Goal: Task Accomplishment & Management: Manage account settings

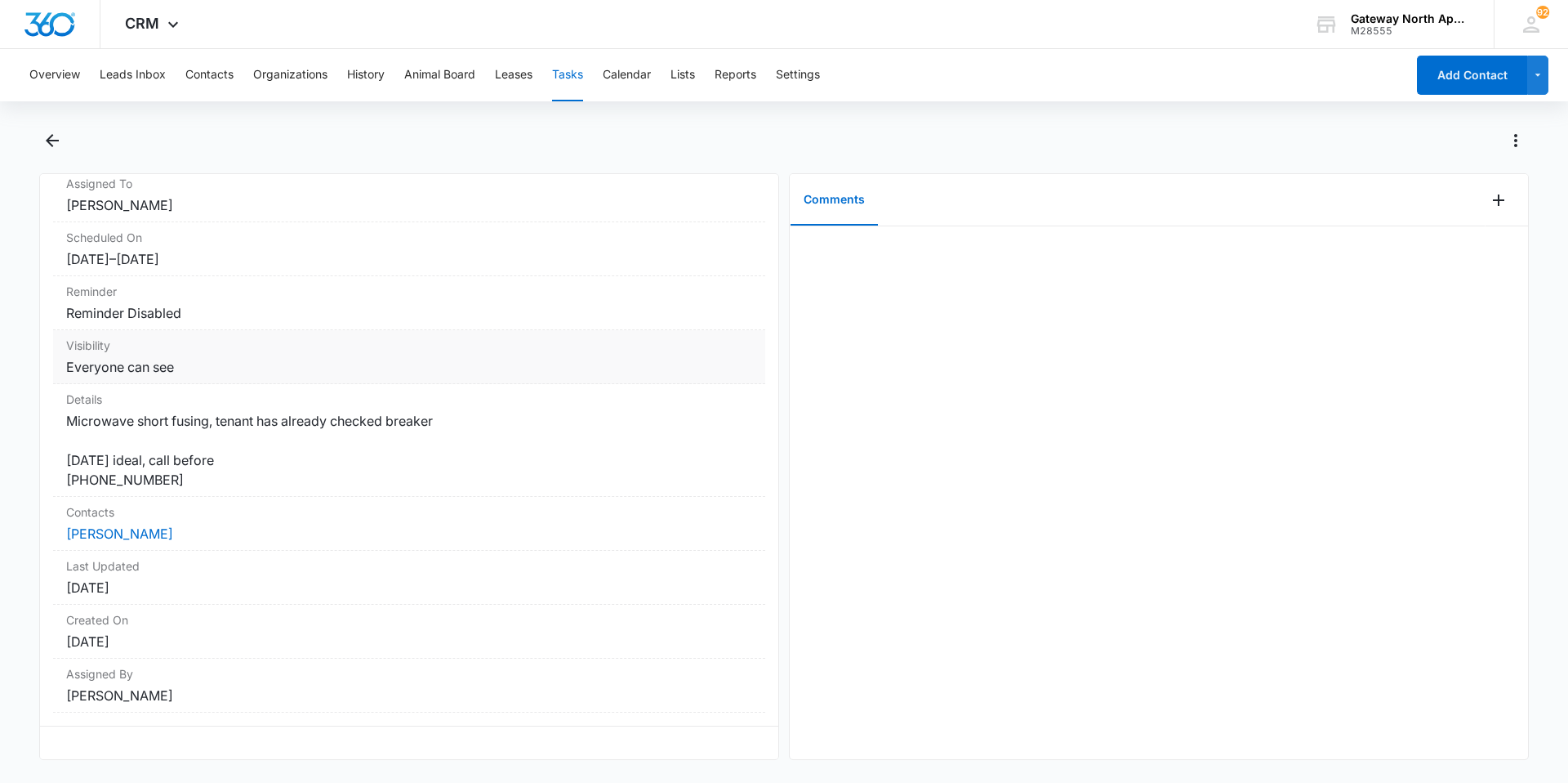
scroll to position [163, 0]
click at [49, 137] on icon "Back" at bounding box center [52, 140] width 13 height 13
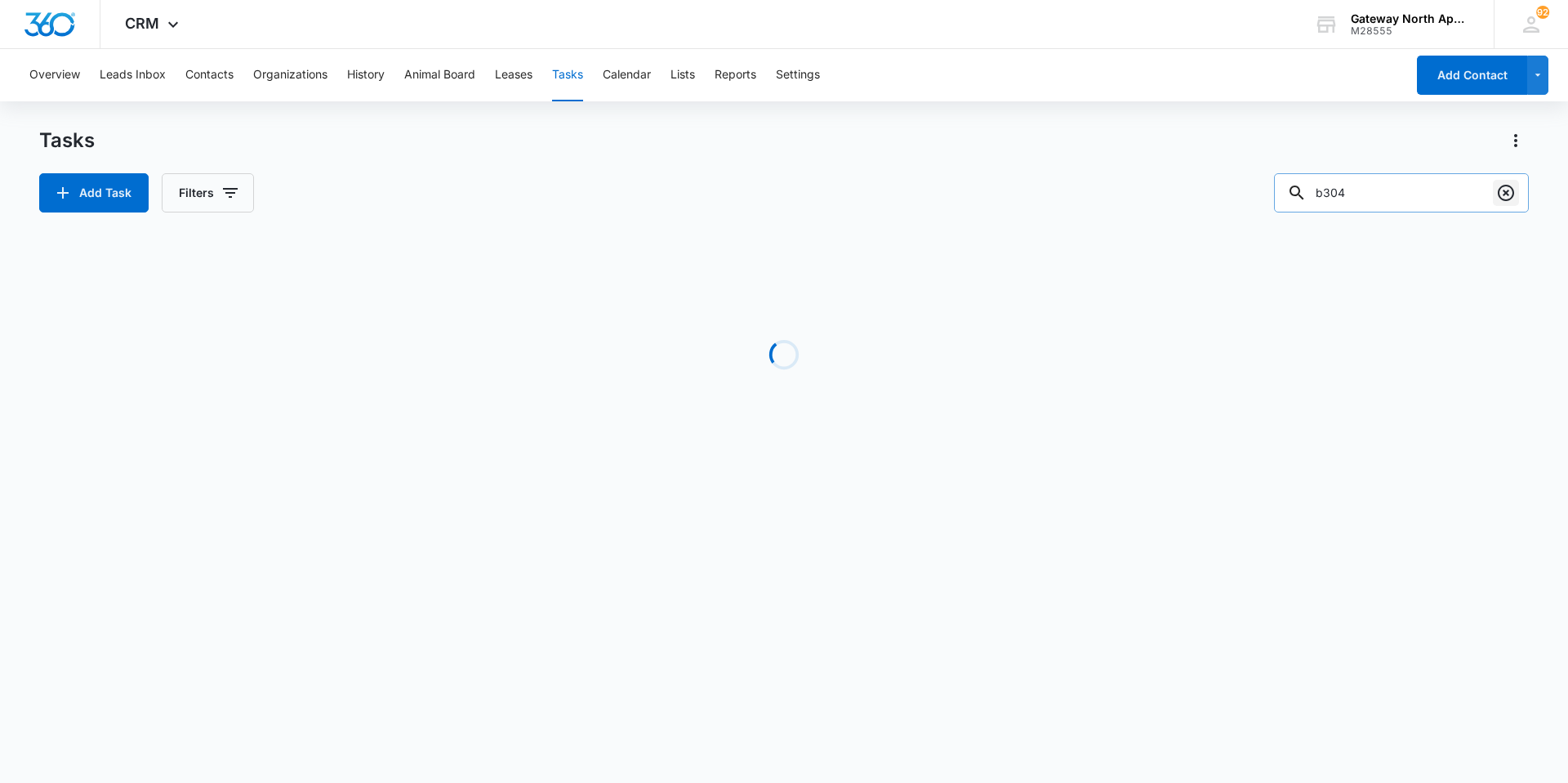
click at [1499, 192] on icon "Clear" at bounding box center [1506, 192] width 16 height 16
click at [1408, 199] on input "text" at bounding box center [1414, 192] width 231 height 39
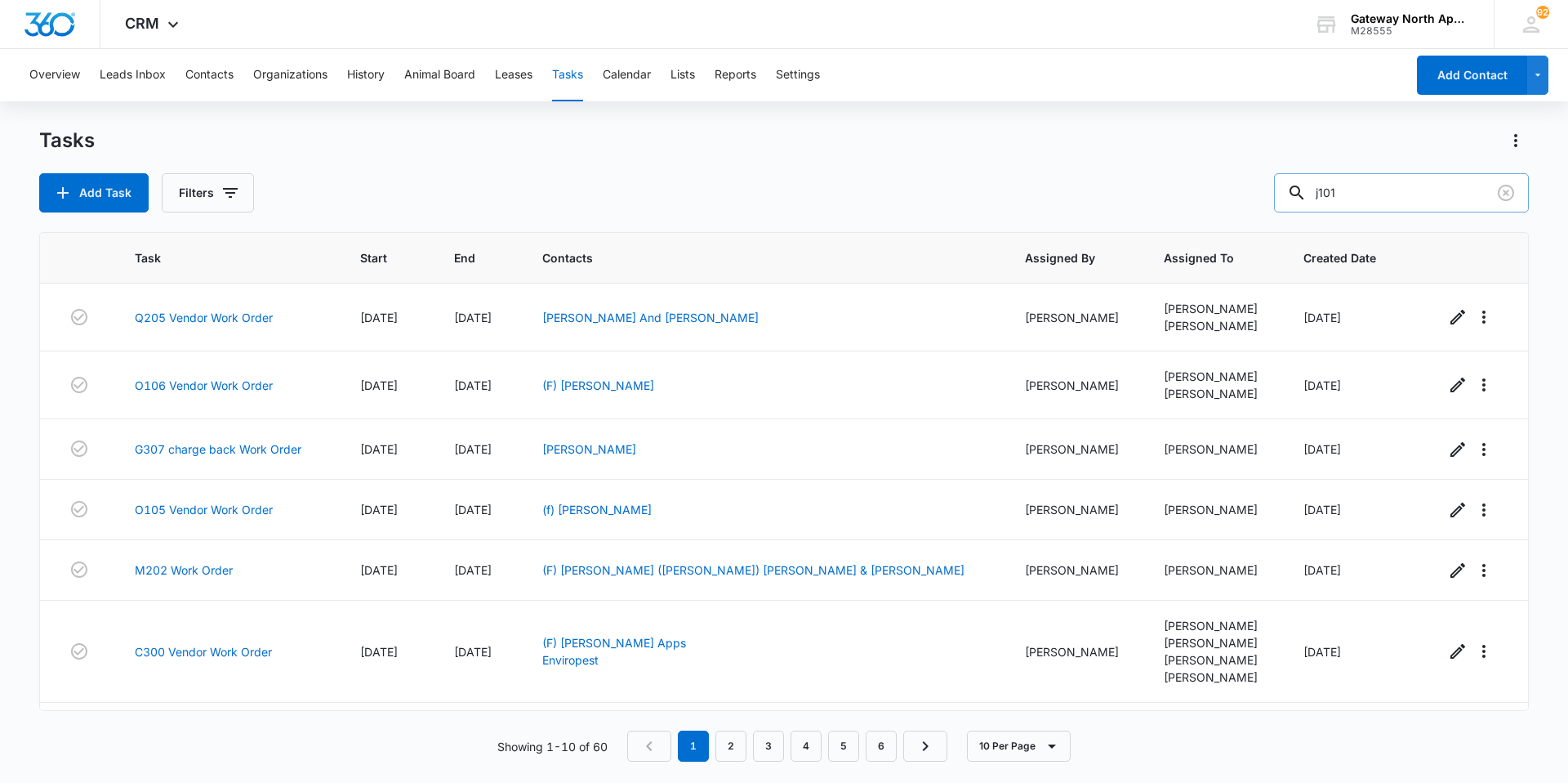
type input "j101"
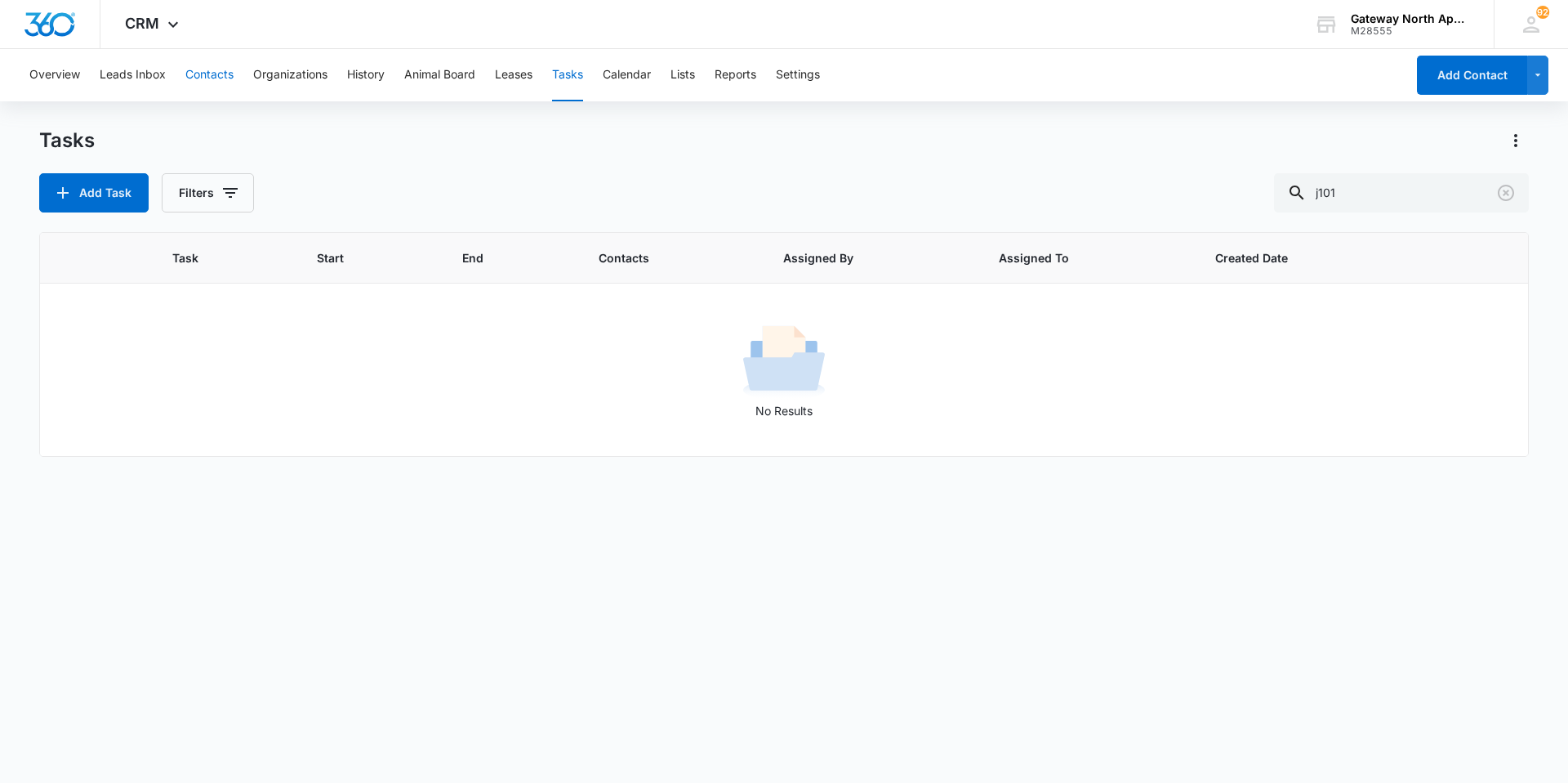
click at [229, 77] on button "Contacts" at bounding box center [210, 75] width 49 height 52
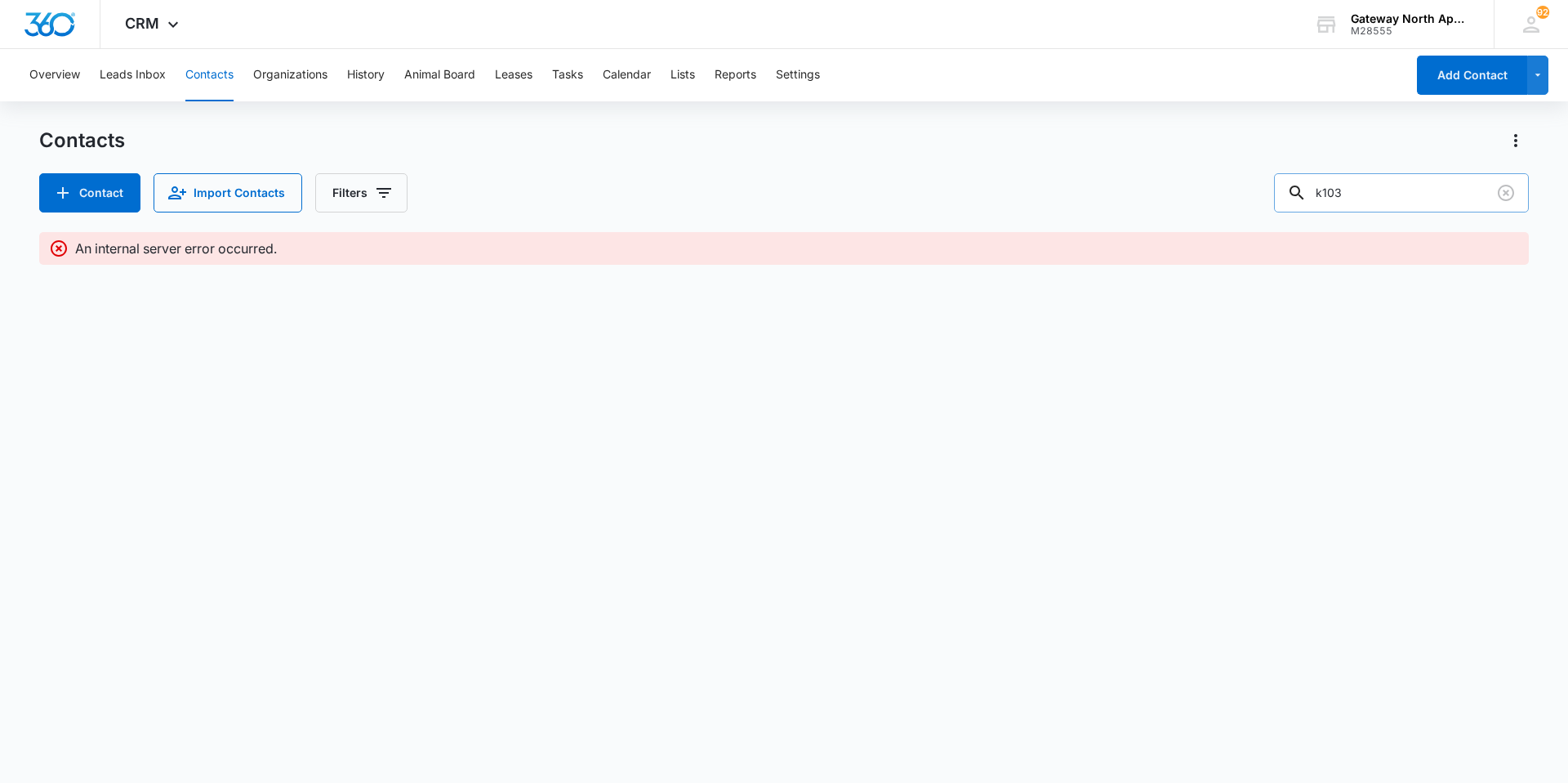
drag, startPoint x: 1427, startPoint y: 193, endPoint x: 1485, endPoint y: 192, distance: 58.0
click at [1427, 192] on input "k103" at bounding box center [1402, 192] width 255 height 39
click at [1512, 190] on icon "Clear" at bounding box center [1506, 192] width 16 height 16
click at [1441, 185] on input "text" at bounding box center [1414, 192] width 231 height 39
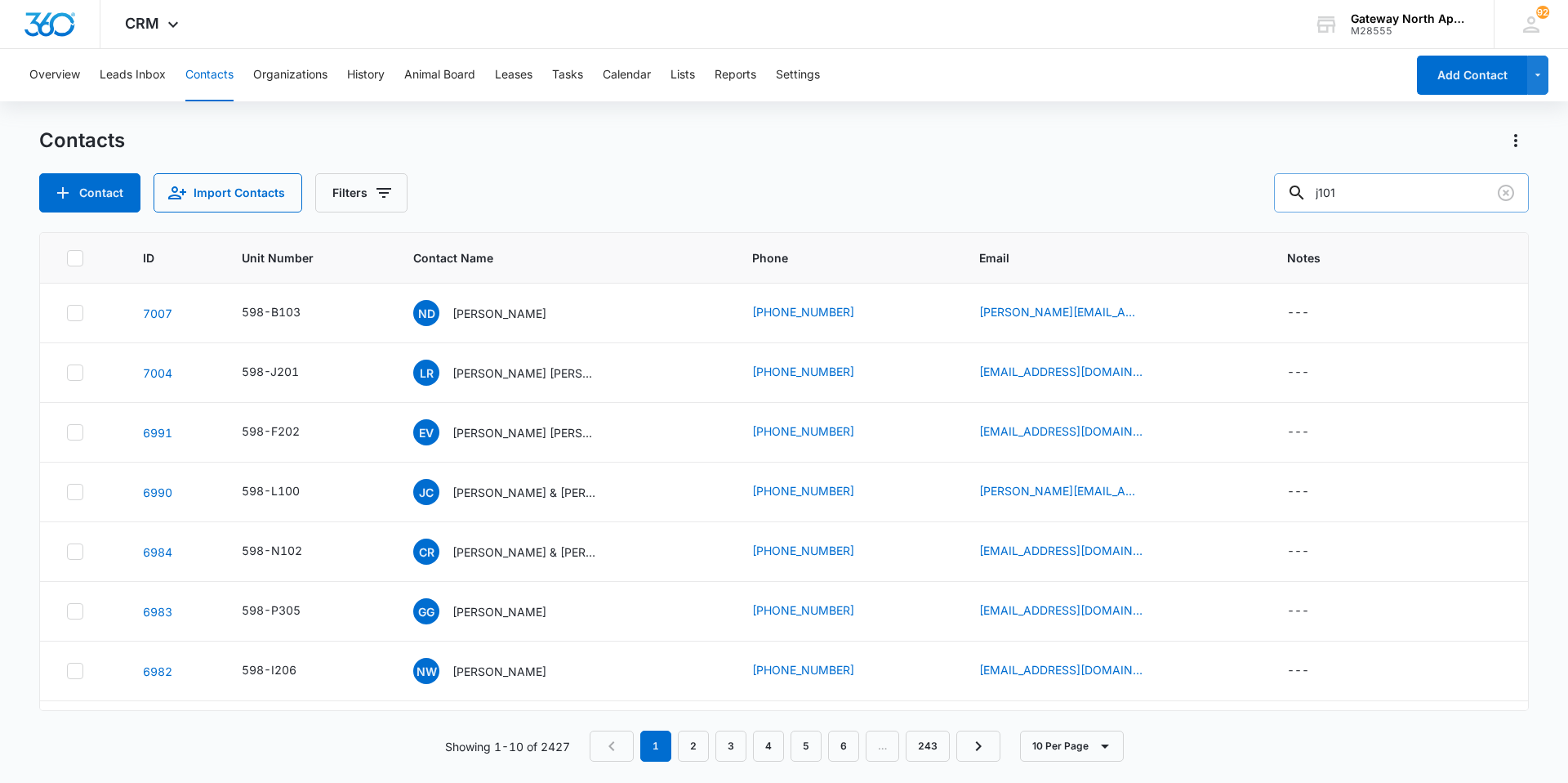
type input "j101"
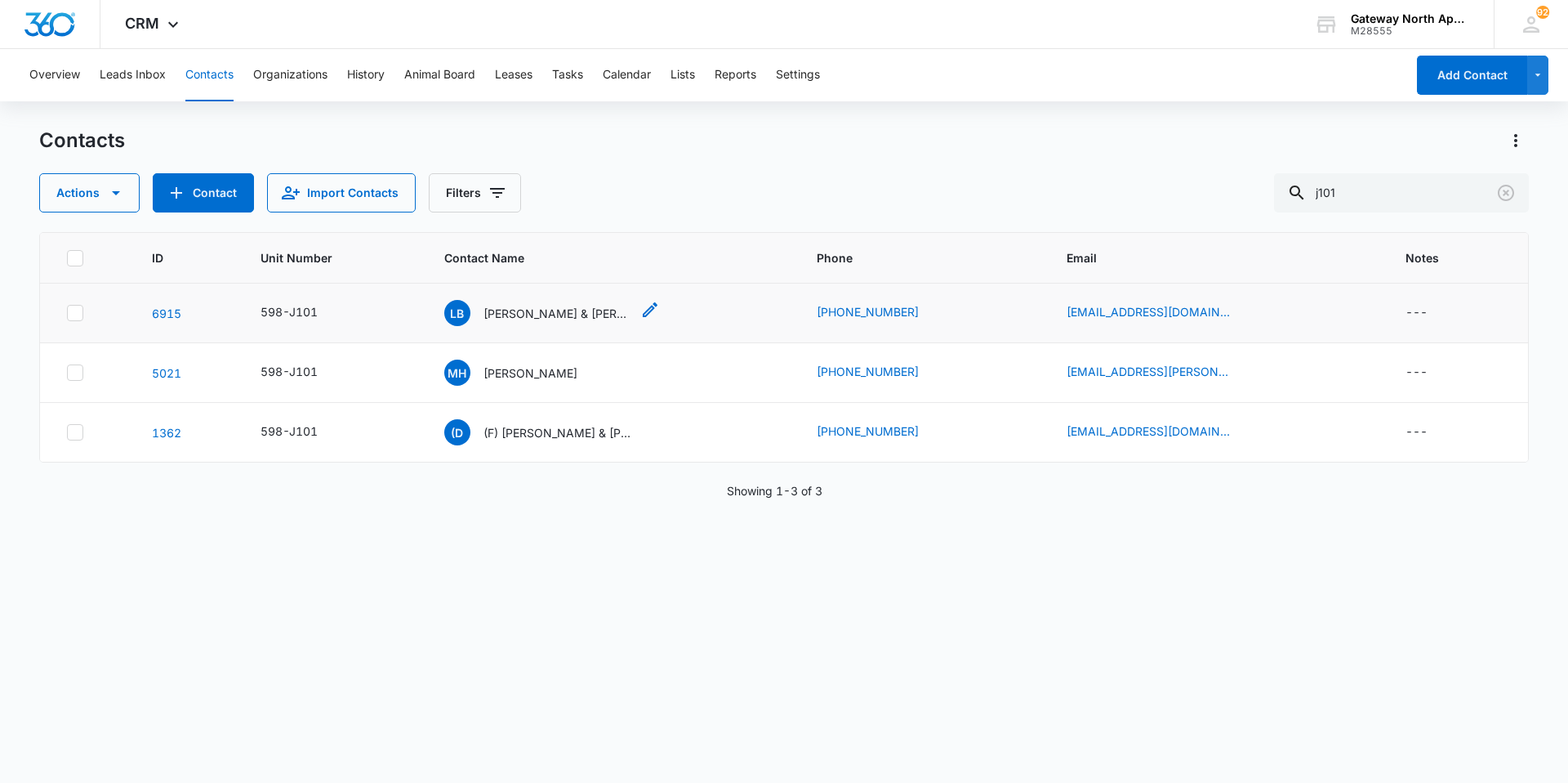
click at [579, 310] on p "[PERSON_NAME] & [PERSON_NAME]" at bounding box center [557, 314] width 147 height 17
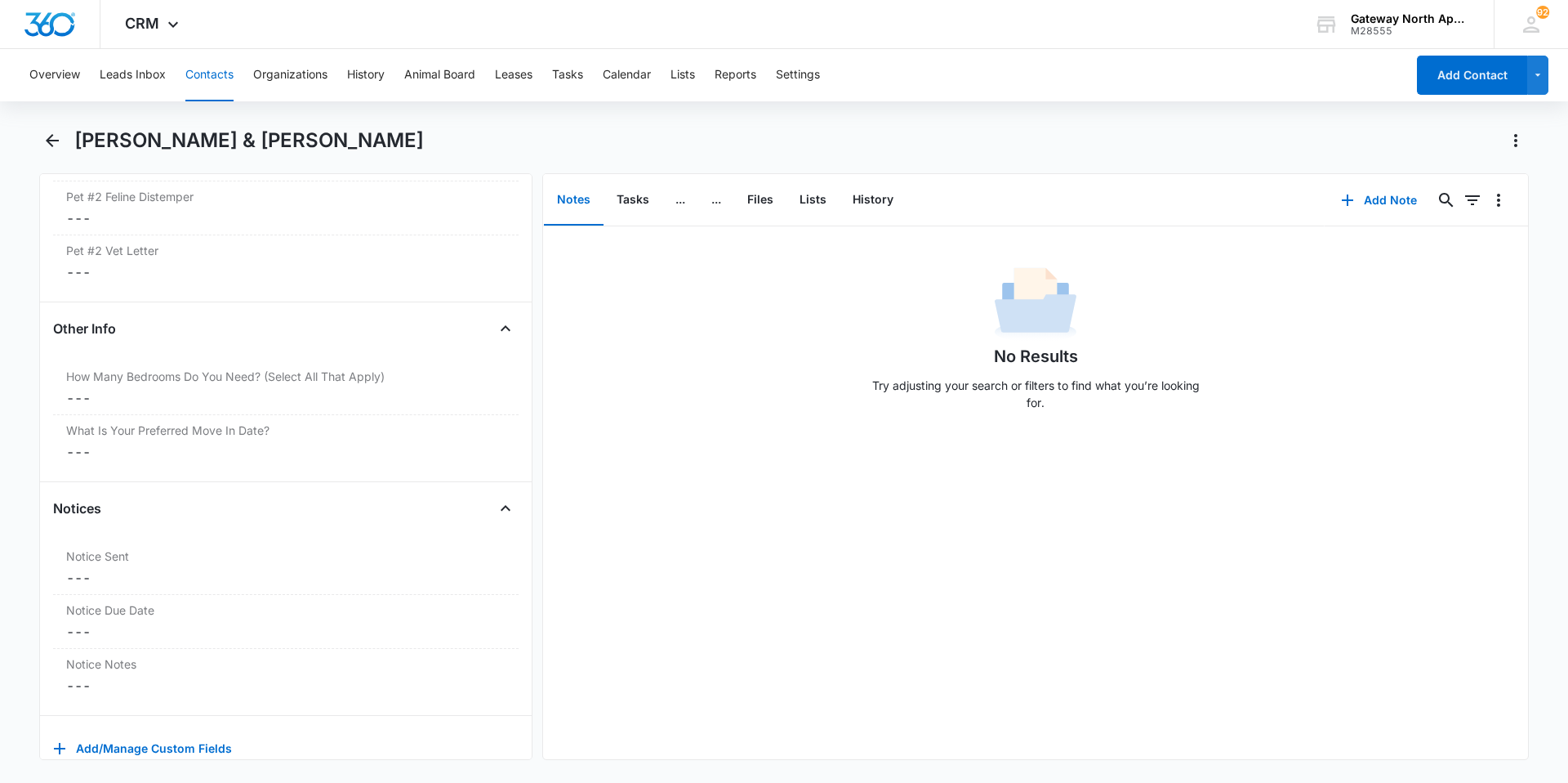
scroll to position [4336, 0]
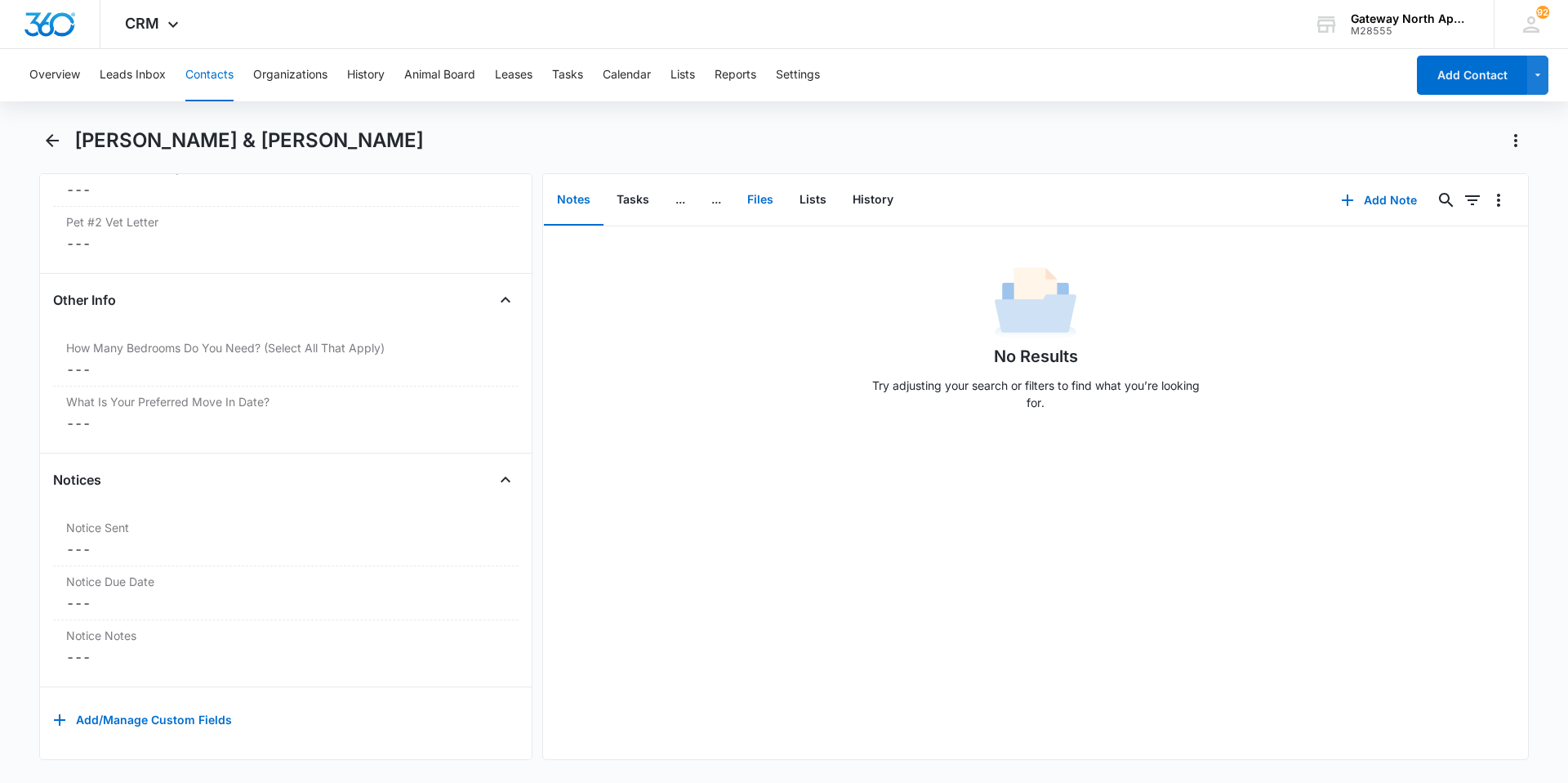
click at [776, 198] on button "Files" at bounding box center [760, 200] width 52 height 50
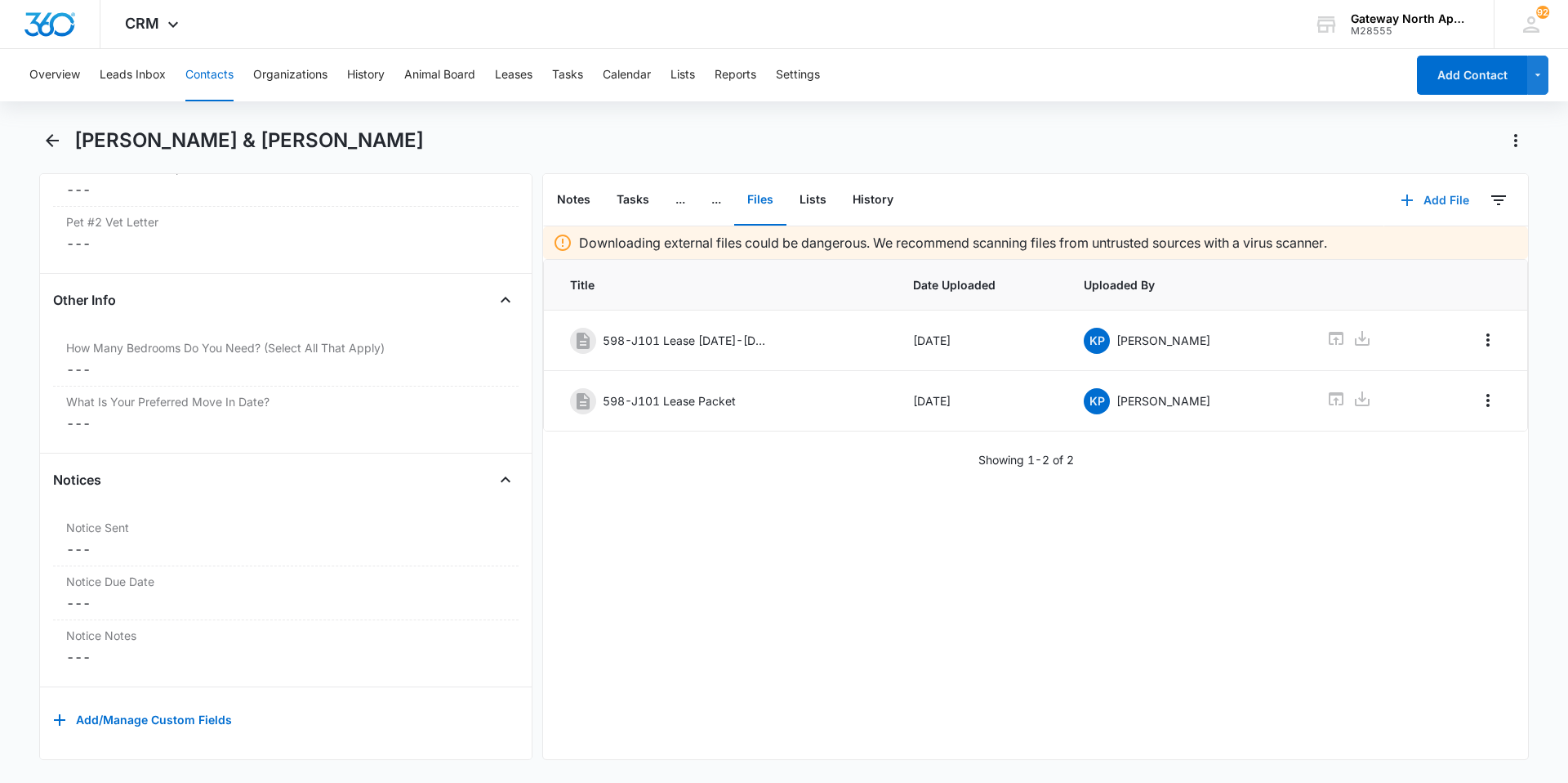
click at [1440, 192] on button "Add File" at bounding box center [1435, 199] width 101 height 39
click at [1410, 263] on button "Upload Files" at bounding box center [1422, 252] width 124 height 24
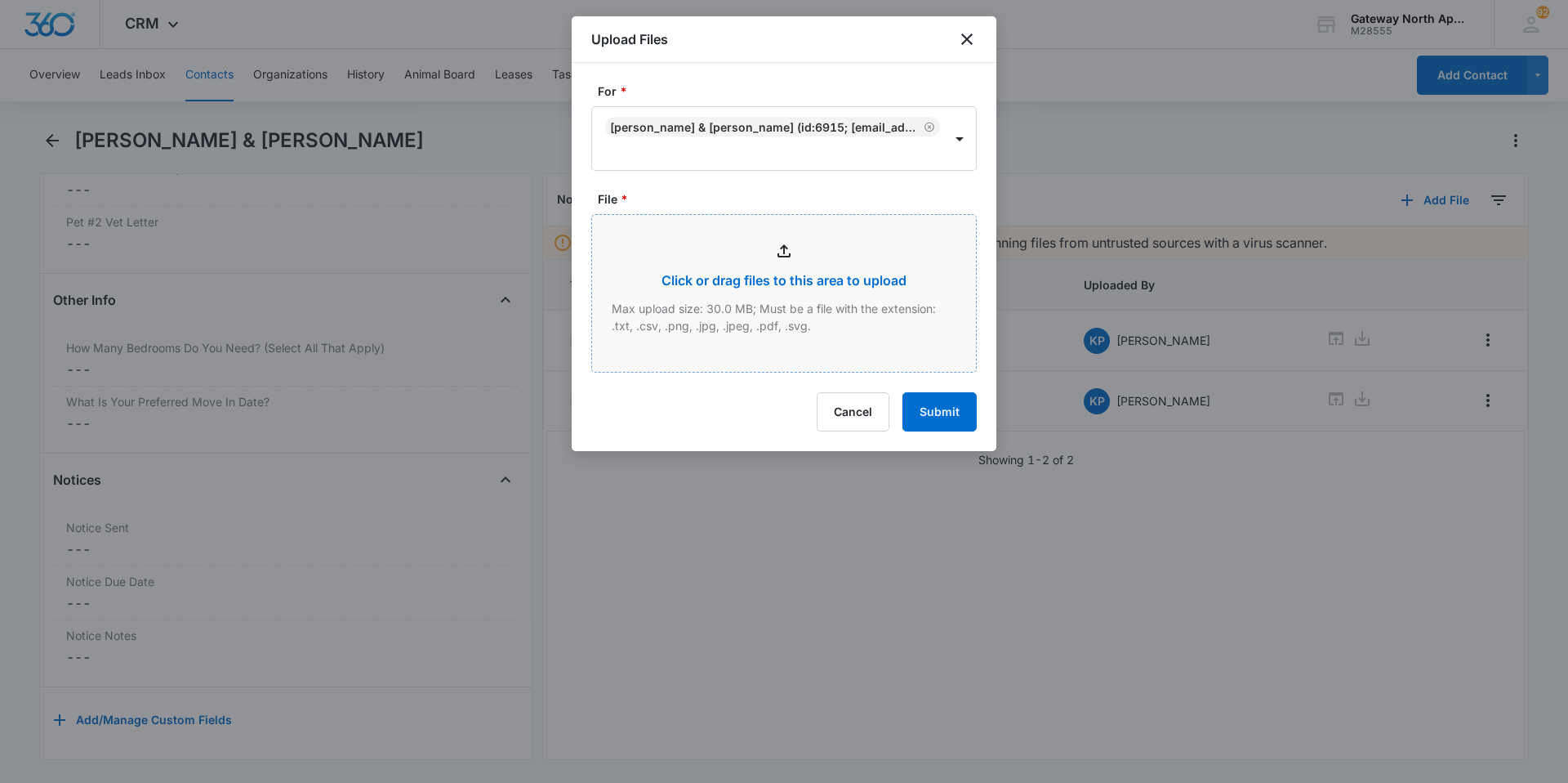
type input "C:\fakepath\Xerox Scan_10142025100448.pdf"
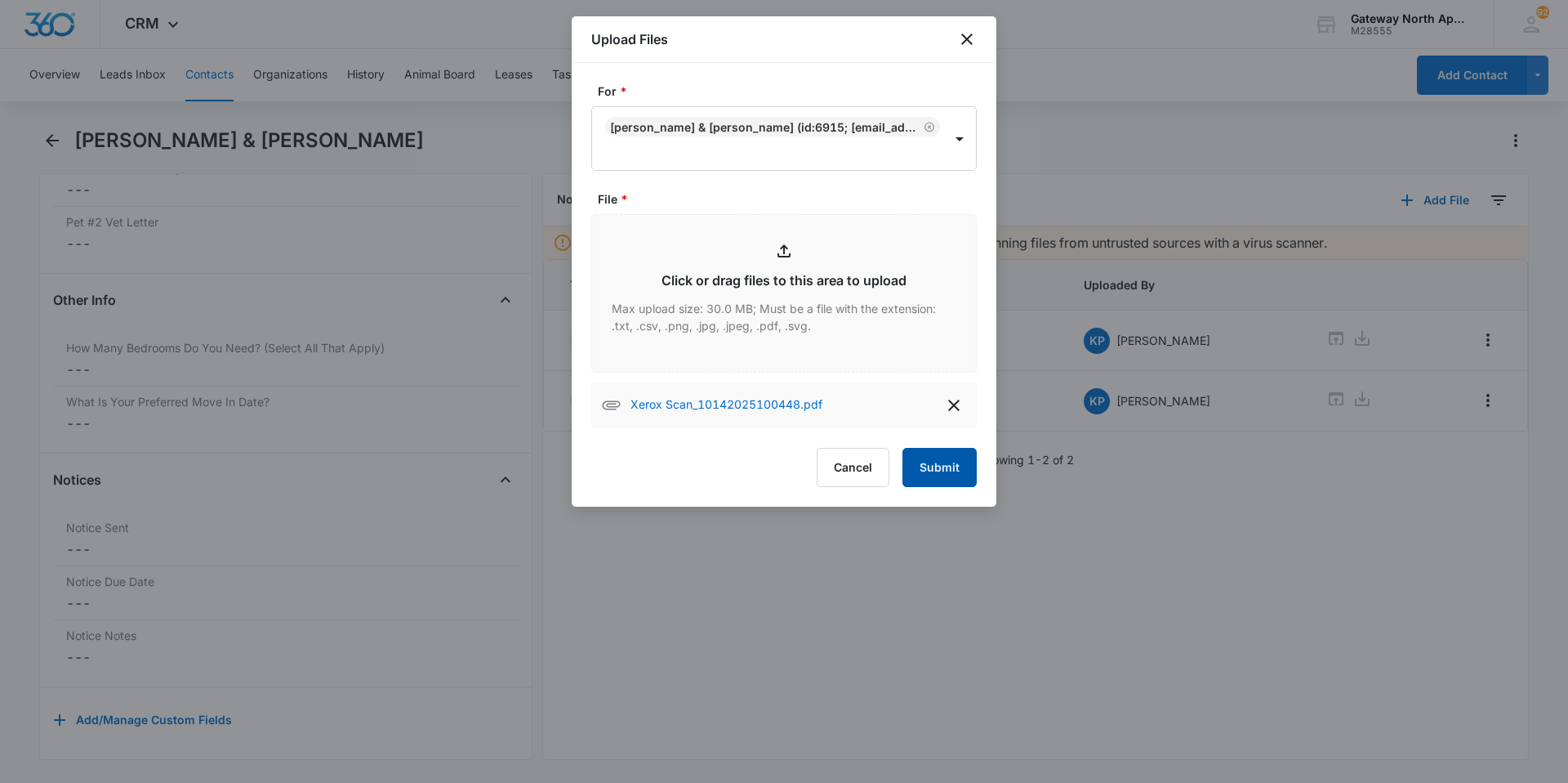
click at [939, 458] on button "Submit" at bounding box center [940, 467] width 75 height 39
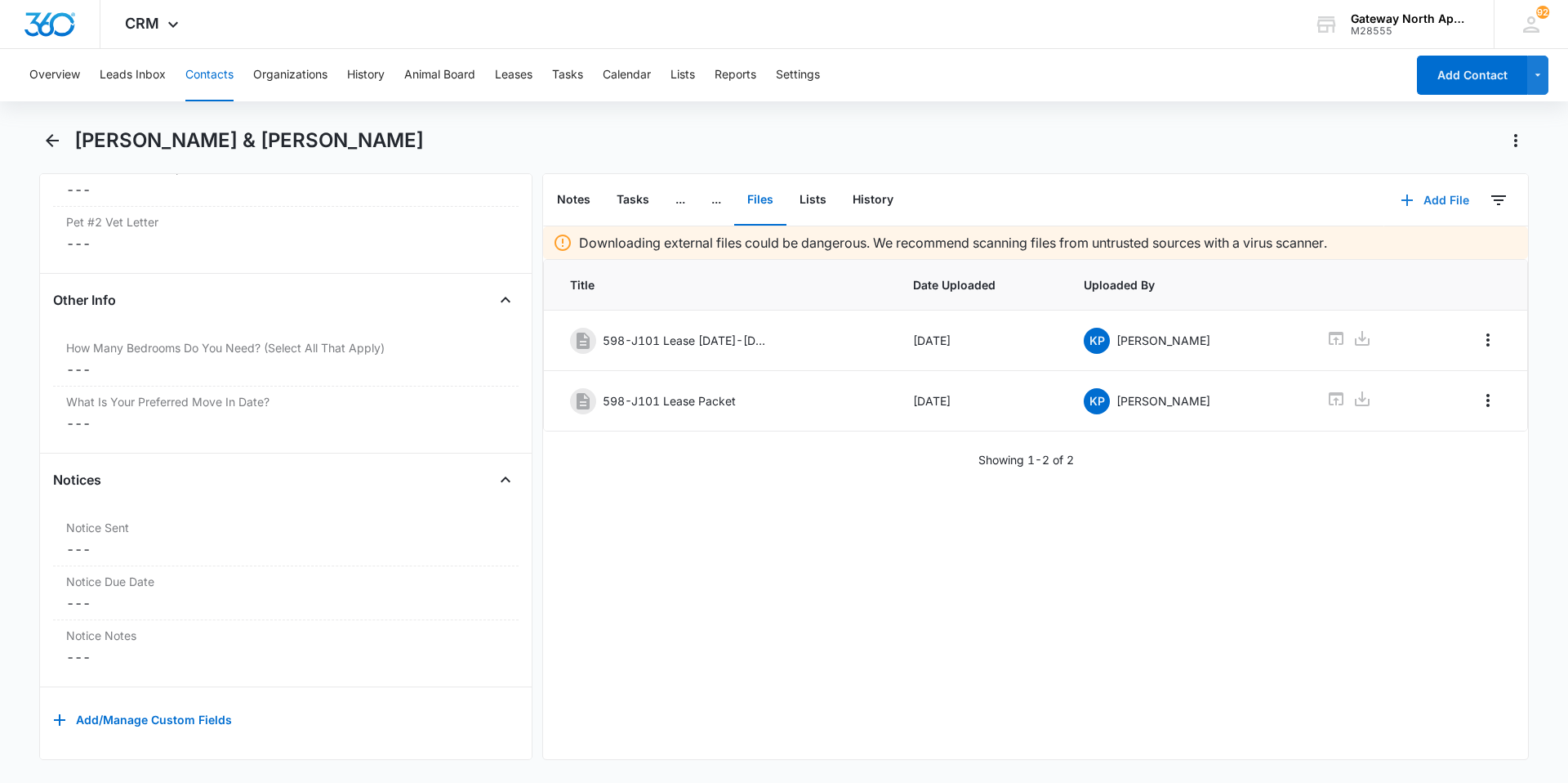
click at [1435, 192] on button "Add File" at bounding box center [1435, 199] width 101 height 39
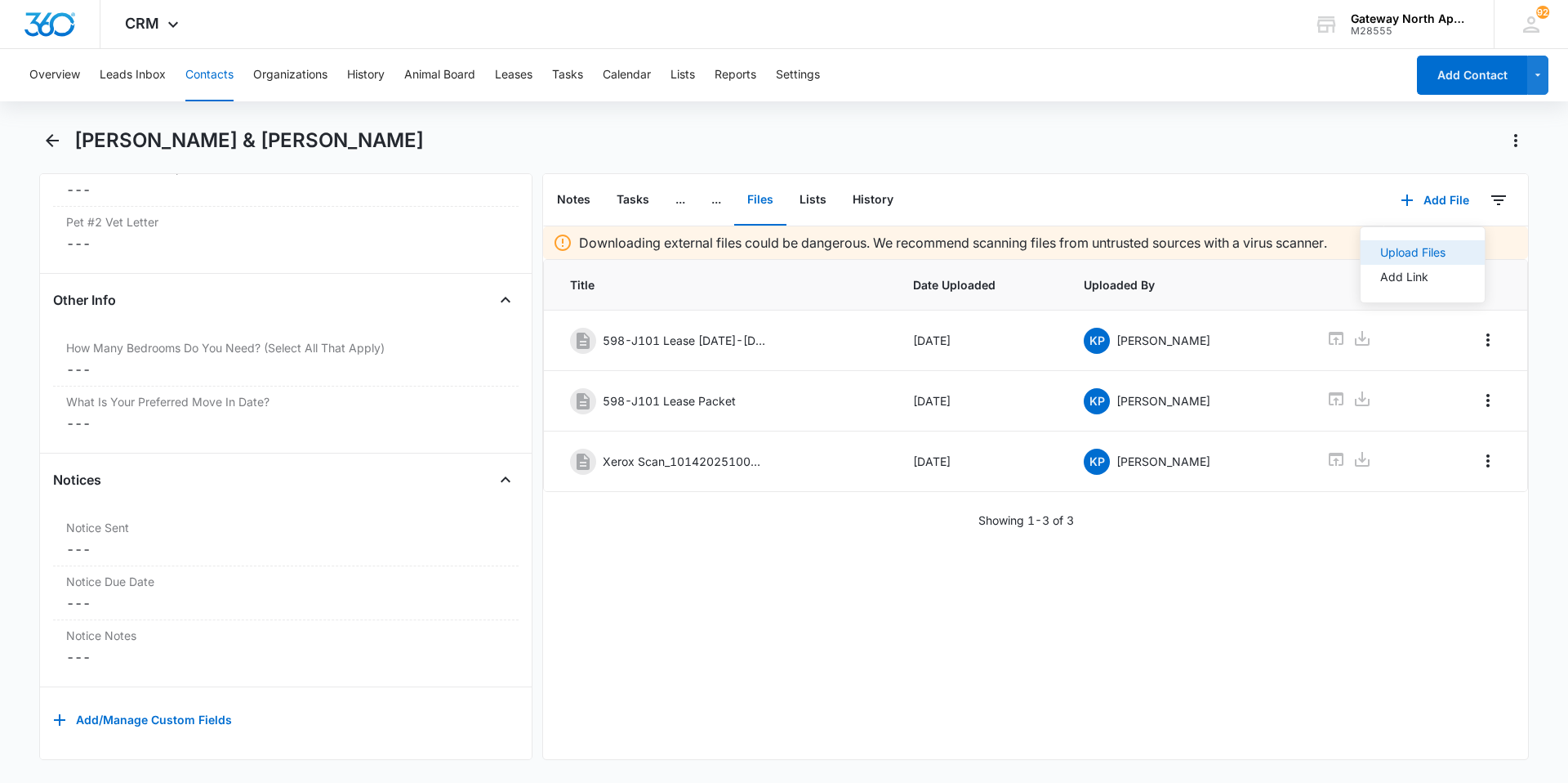
click at [1428, 244] on button "Upload Files" at bounding box center [1422, 252] width 124 height 24
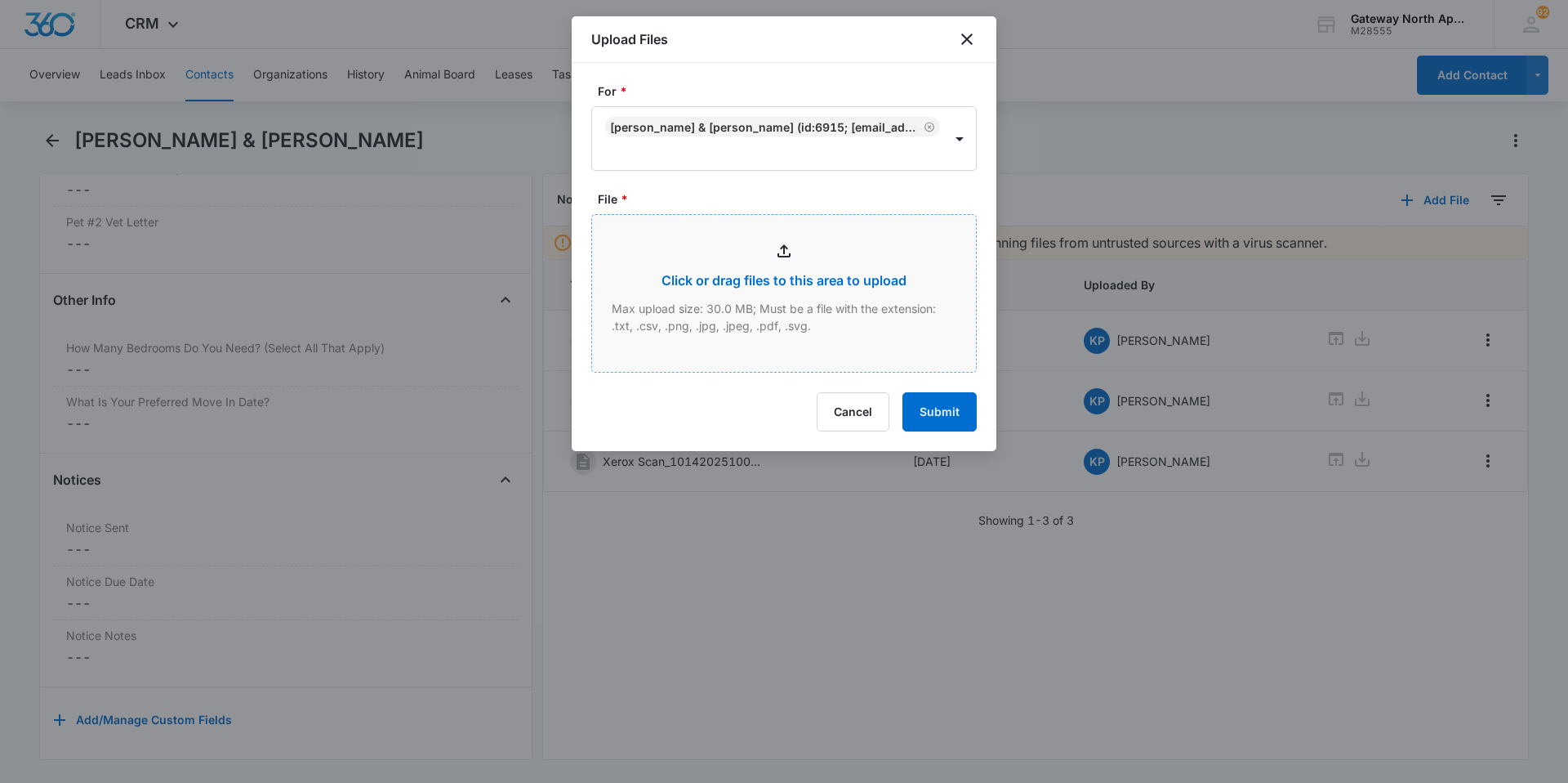
type input "C:\fakepath\J101 Renters_10142025111244.pdf"
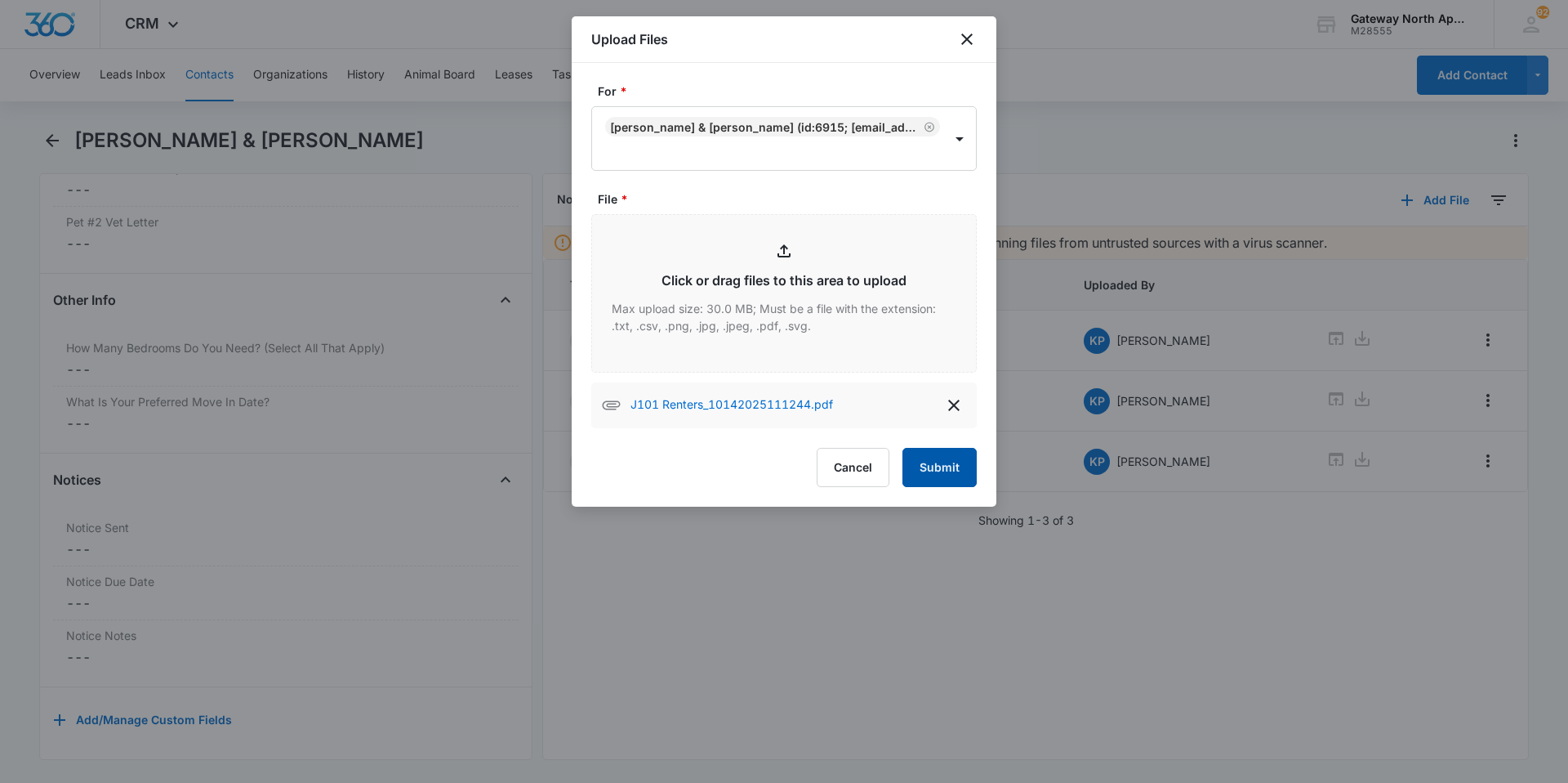
click at [946, 467] on button "Submit" at bounding box center [940, 467] width 75 height 39
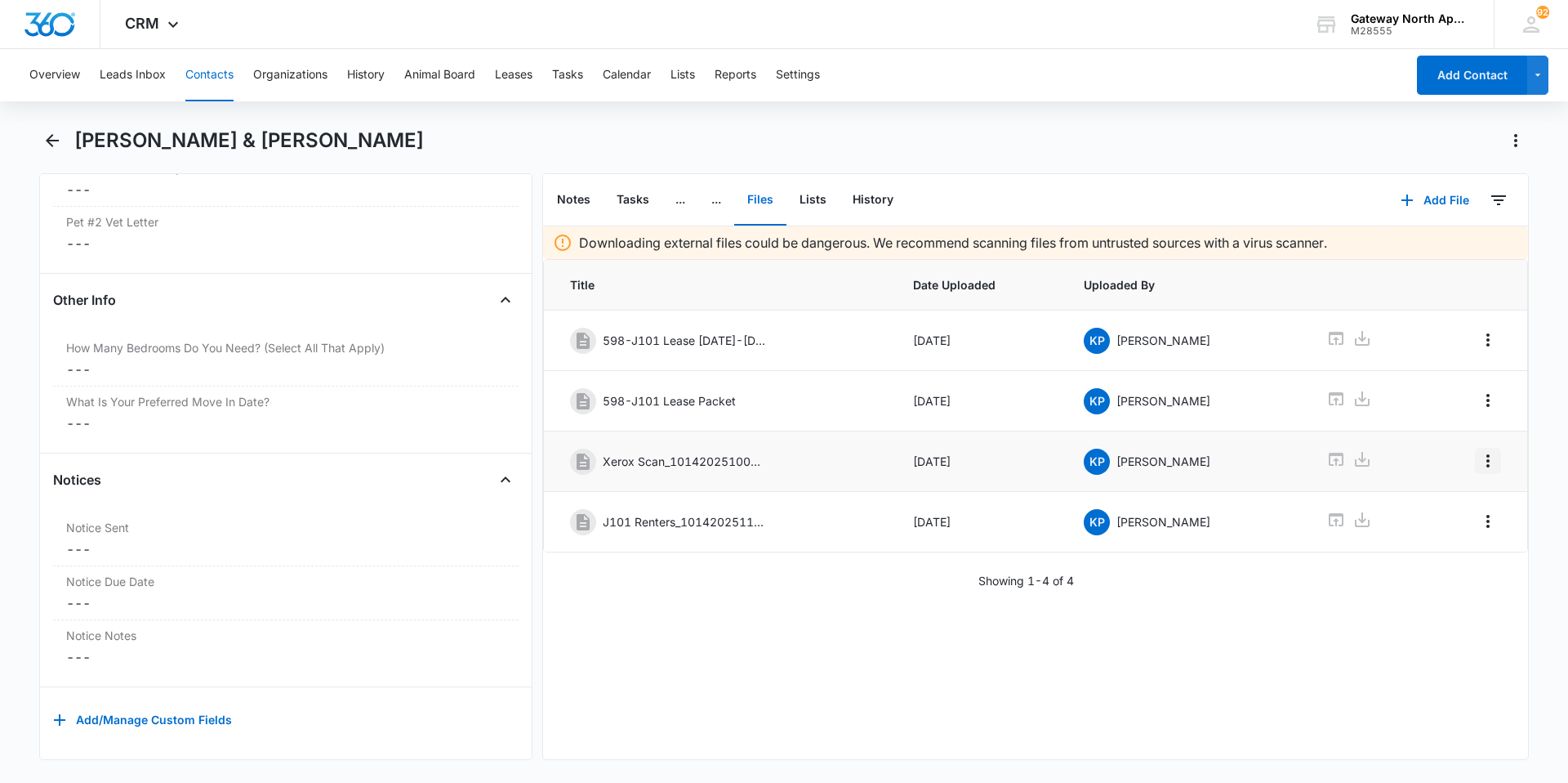
click at [1479, 462] on icon "Overflow Menu" at bounding box center [1488, 460] width 20 height 20
click at [1439, 502] on div "Edit" at bounding box center [1432, 506] width 35 height 11
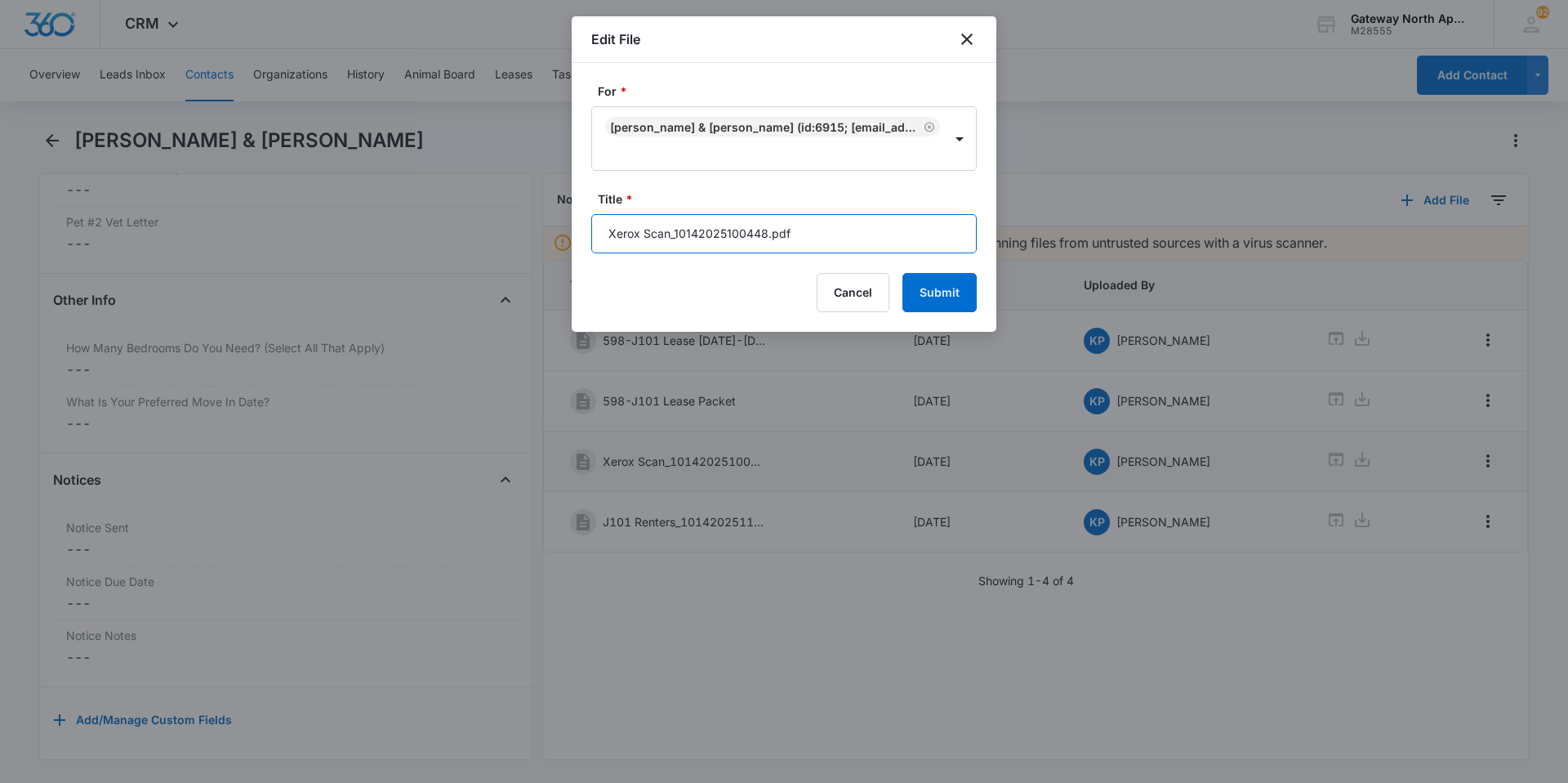
drag, startPoint x: 826, startPoint y: 221, endPoint x: 524, endPoint y: 239, distance: 302.5
click at [521, 243] on body "CRM Apps Reputation Websites Forms CRM Email Social Content Ads Intelligence Fi…" at bounding box center [784, 391] width 1568 height 783
type input "598-J101 Utilities"
drag, startPoint x: 947, startPoint y: 288, endPoint x: 958, endPoint y: 289, distance: 11.0
click at [949, 289] on button "Submit" at bounding box center [940, 292] width 75 height 39
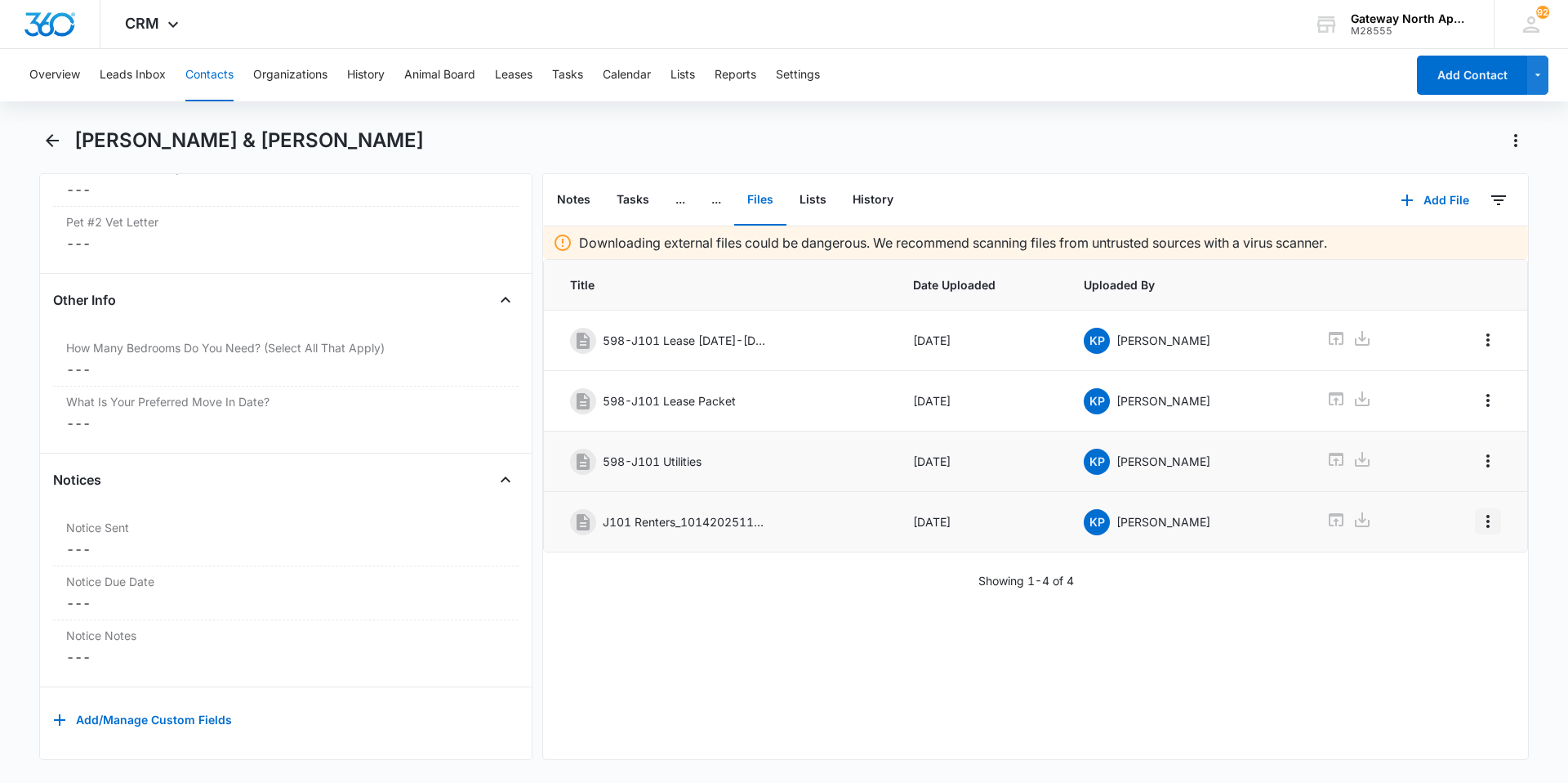
click at [1487, 522] on icon "Overflow Menu" at bounding box center [1488, 521] width 3 height 13
click at [1445, 556] on button "Edit" at bounding box center [1441, 567] width 93 height 24
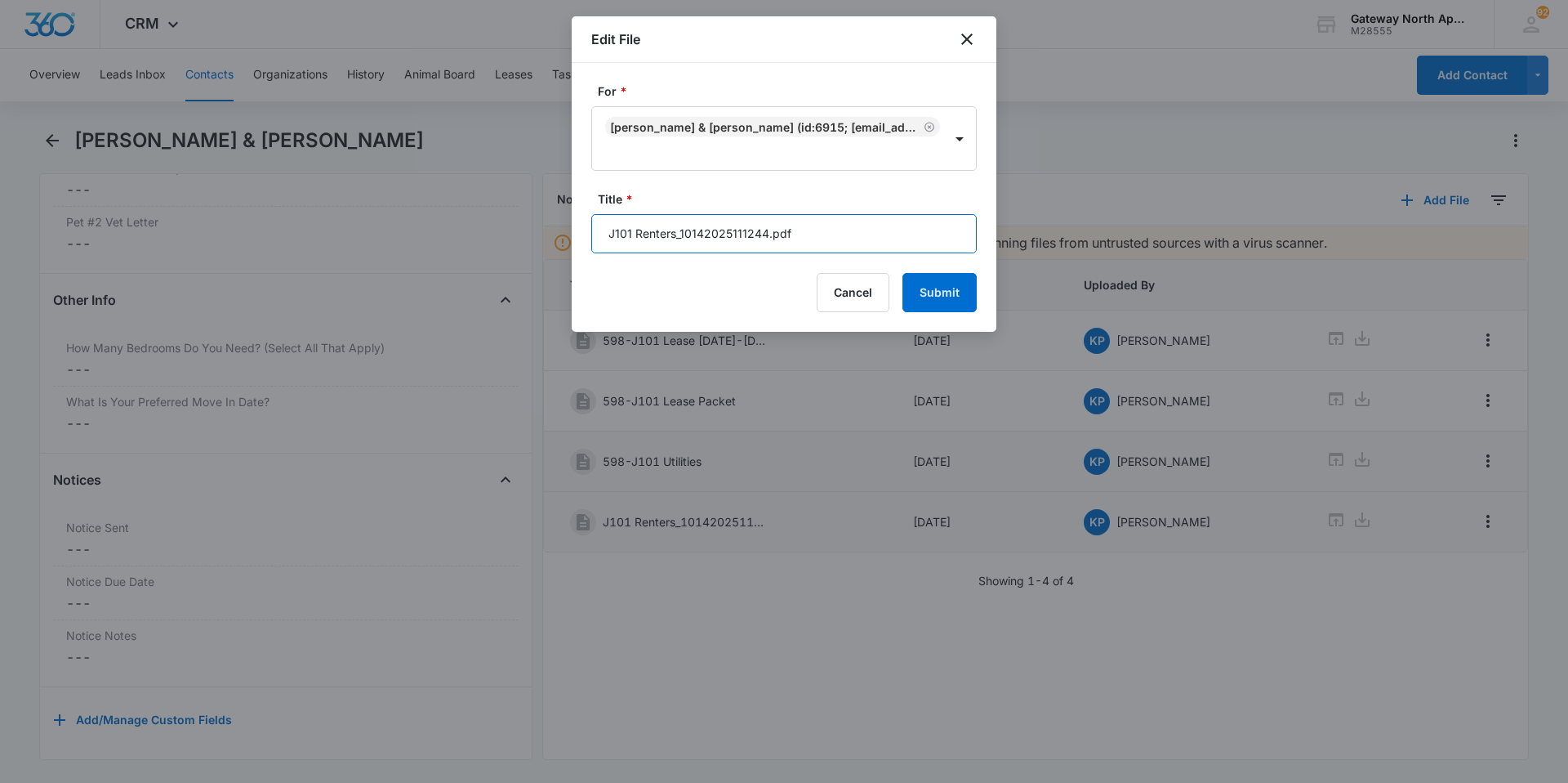
drag, startPoint x: 814, startPoint y: 238, endPoint x: 674, endPoint y: 239, distance: 140.0
click at [674, 239] on input "J101 Renters_10142025111244.pdf" at bounding box center [784, 233] width 386 height 39
click at [602, 236] on input "J101 Renters" at bounding box center [784, 233] width 386 height 39
click at [731, 238] on input "598-J101 Renters" at bounding box center [784, 233] width 386 height 39
click at [714, 236] on input "598-J101 Renters" at bounding box center [784, 233] width 386 height 39
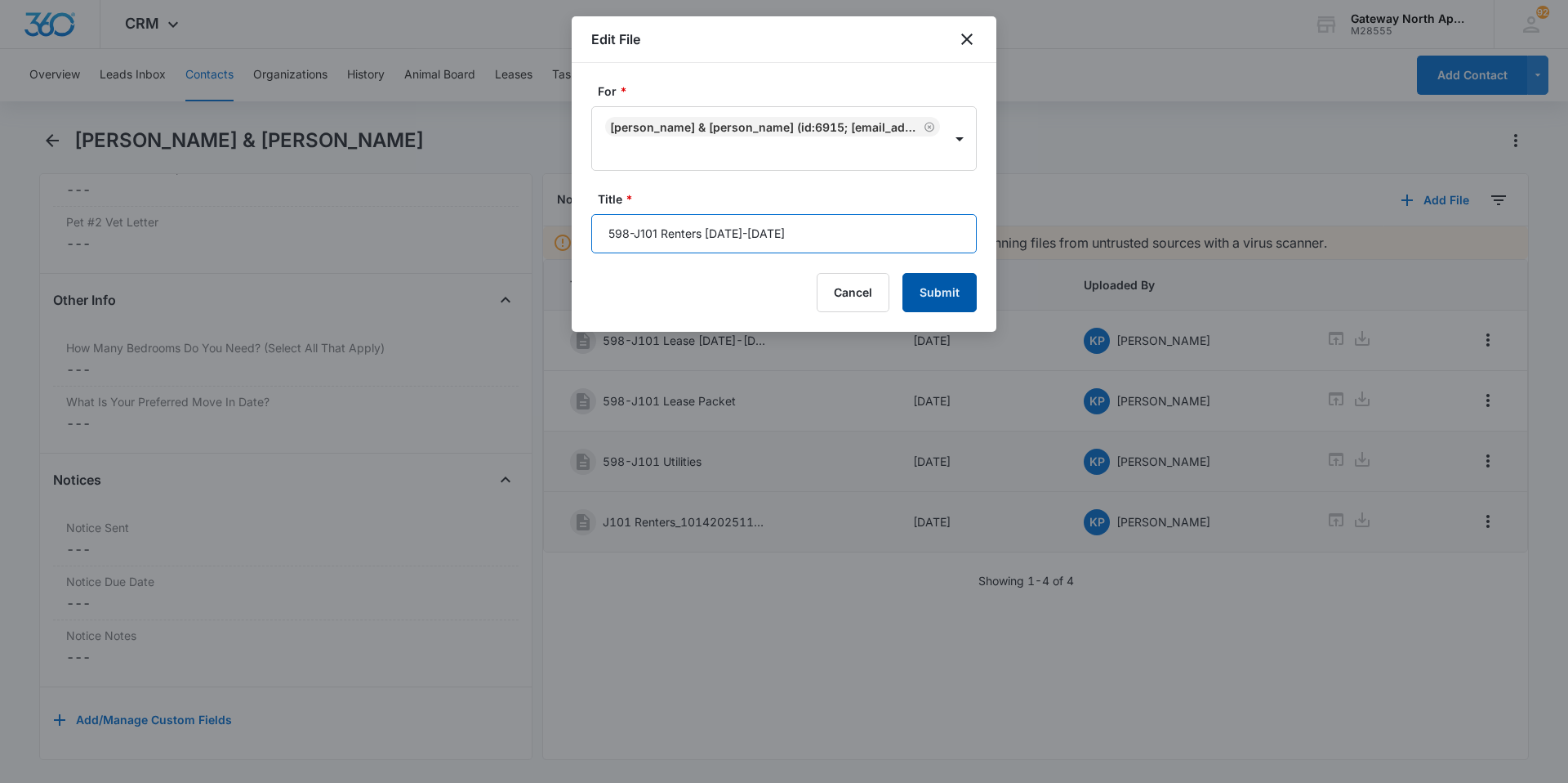
type input "598-J101 Renters [DATE]-[DATE]"
click at [935, 292] on button "Submit" at bounding box center [940, 292] width 75 height 39
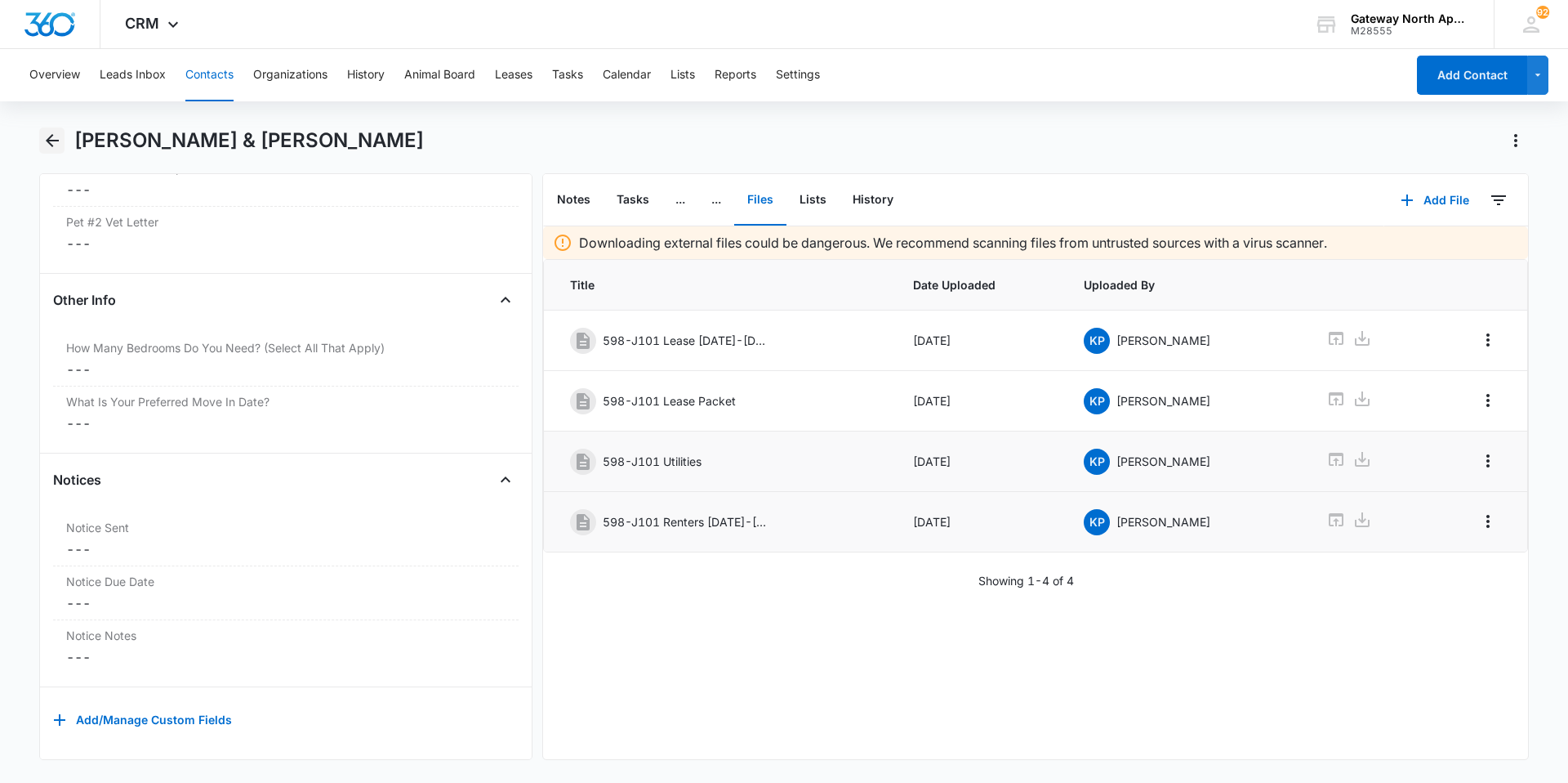
click at [48, 147] on icon "Back" at bounding box center [52, 140] width 20 height 20
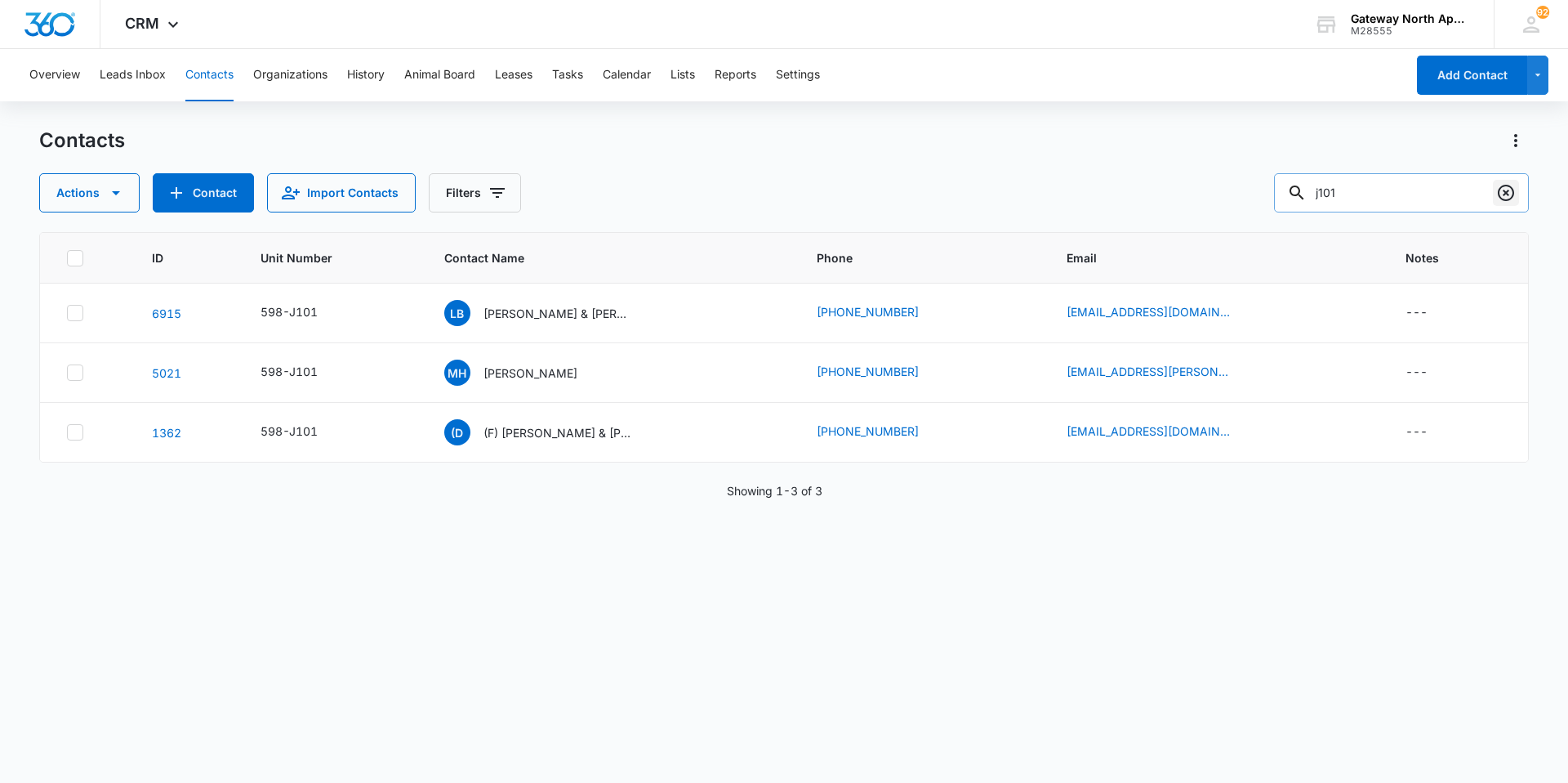
click at [1509, 194] on icon "Clear" at bounding box center [1506, 192] width 16 height 16
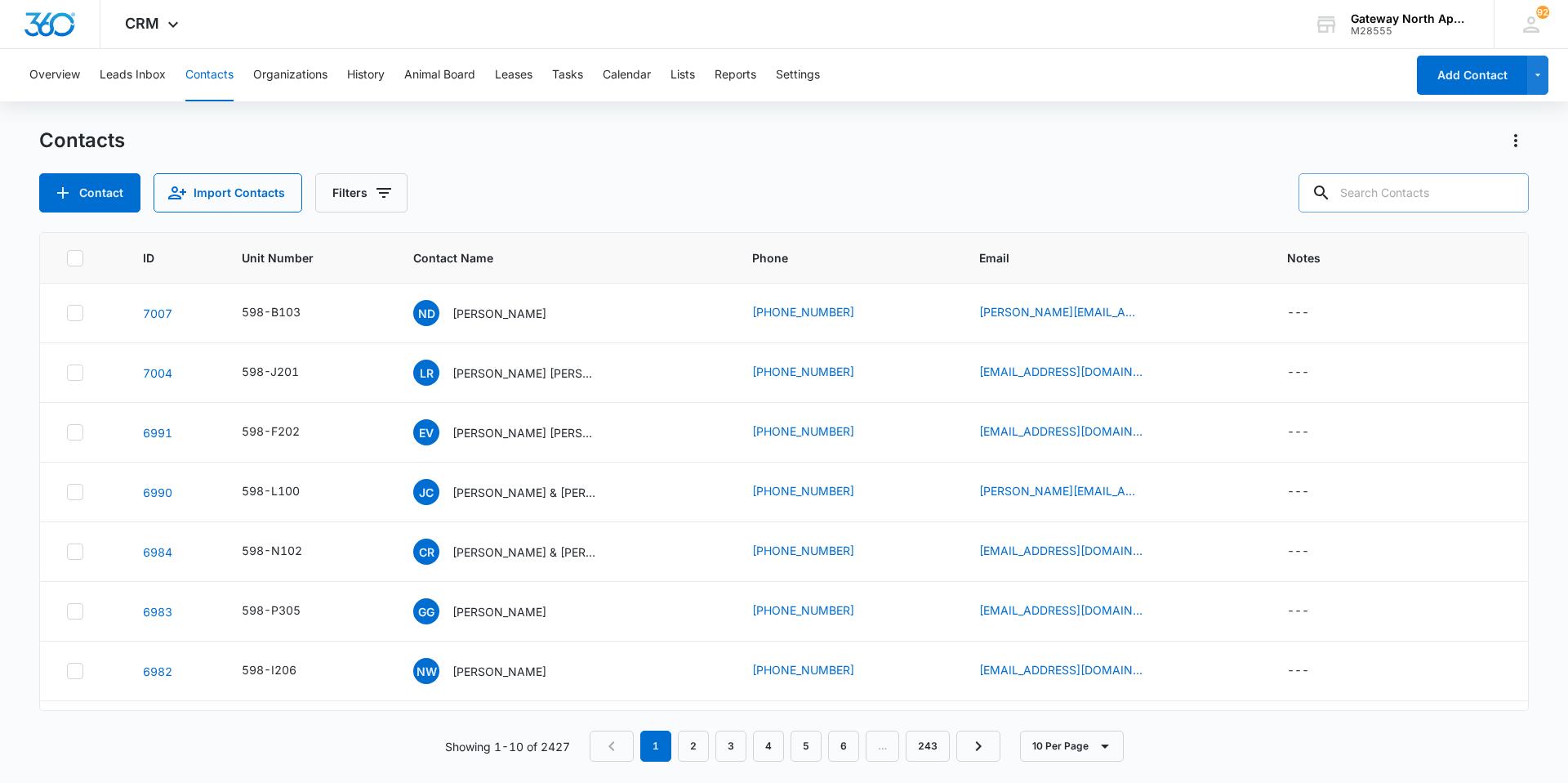
click at [1441, 193] on input "text" at bounding box center [1414, 192] width 231 height 39
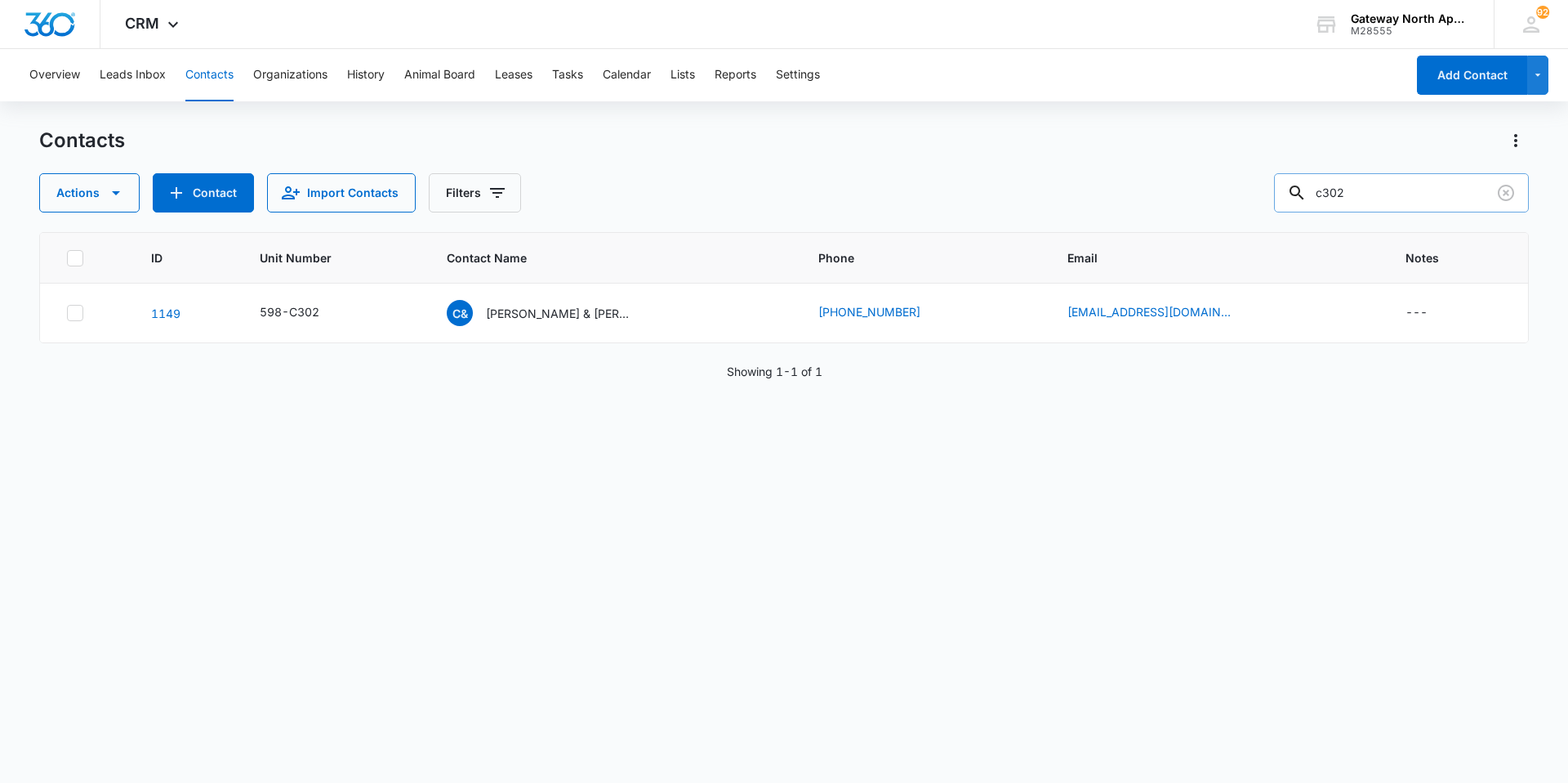
click at [1402, 192] on input "c302" at bounding box center [1402, 192] width 255 height 39
type input "c201"
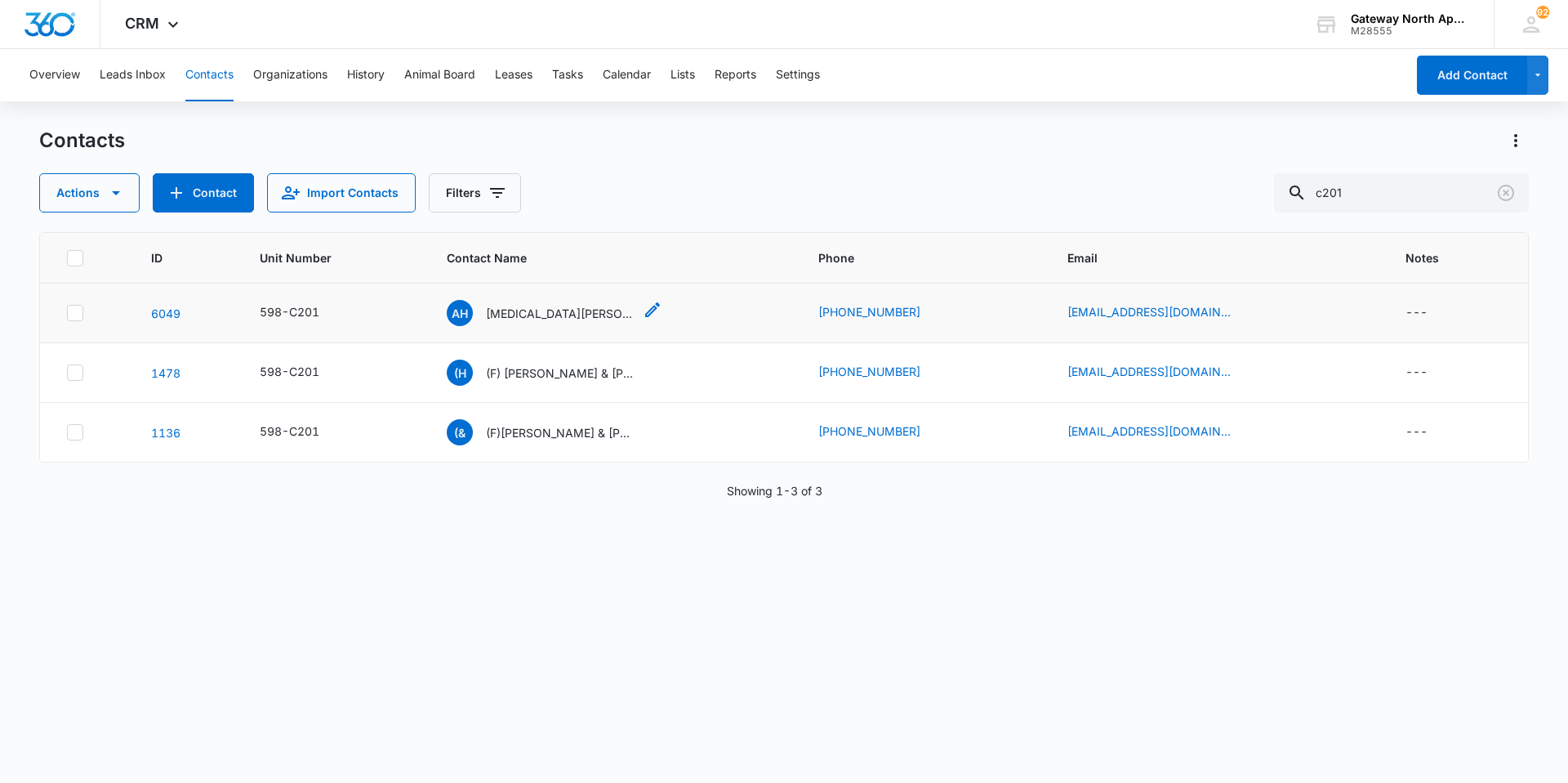
click at [529, 317] on p "[MEDICAL_DATA][PERSON_NAME] & [PERSON_NAME]" at bounding box center [560, 314] width 147 height 17
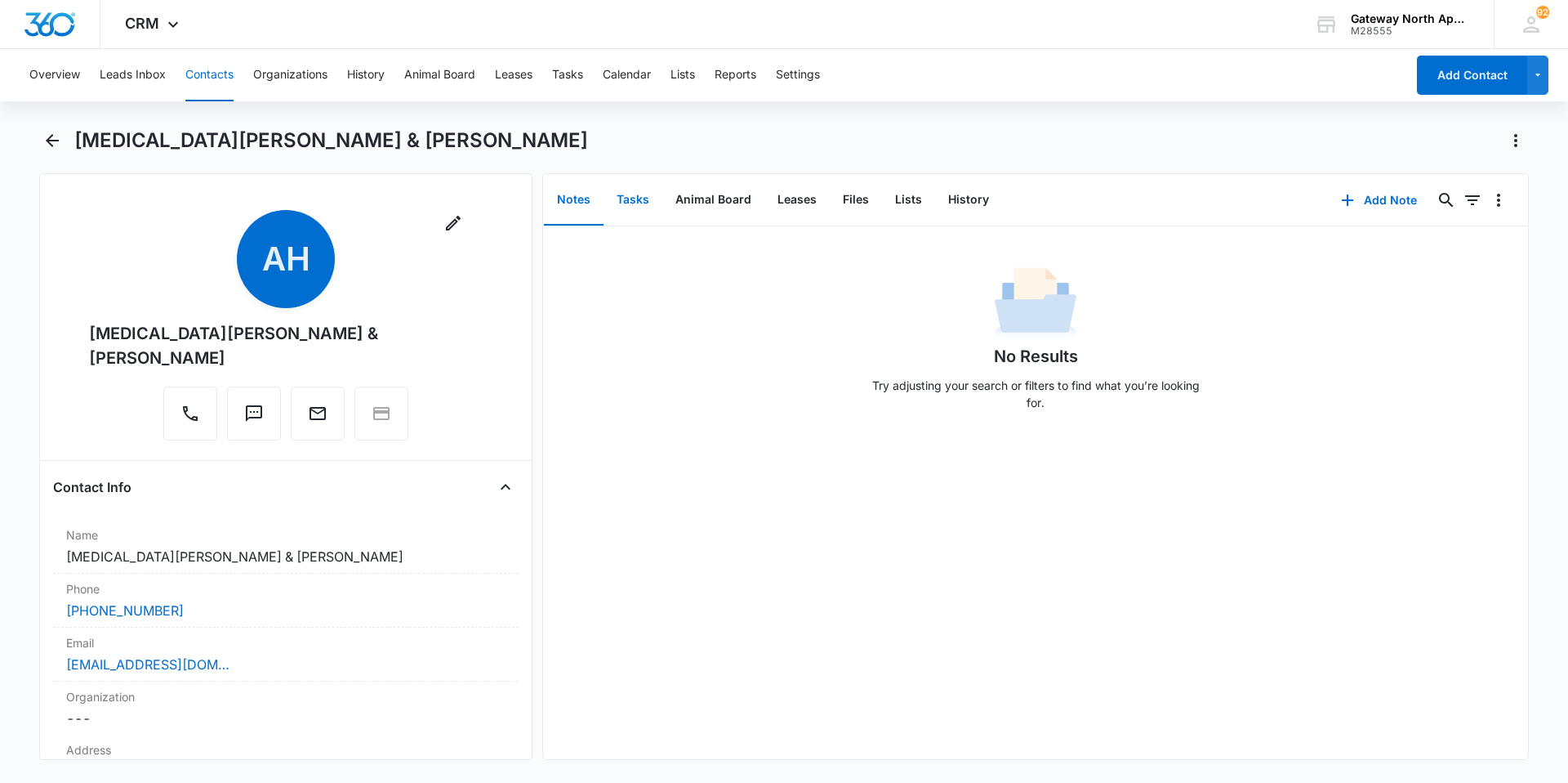
click at [645, 201] on button "Tasks" at bounding box center [633, 200] width 59 height 50
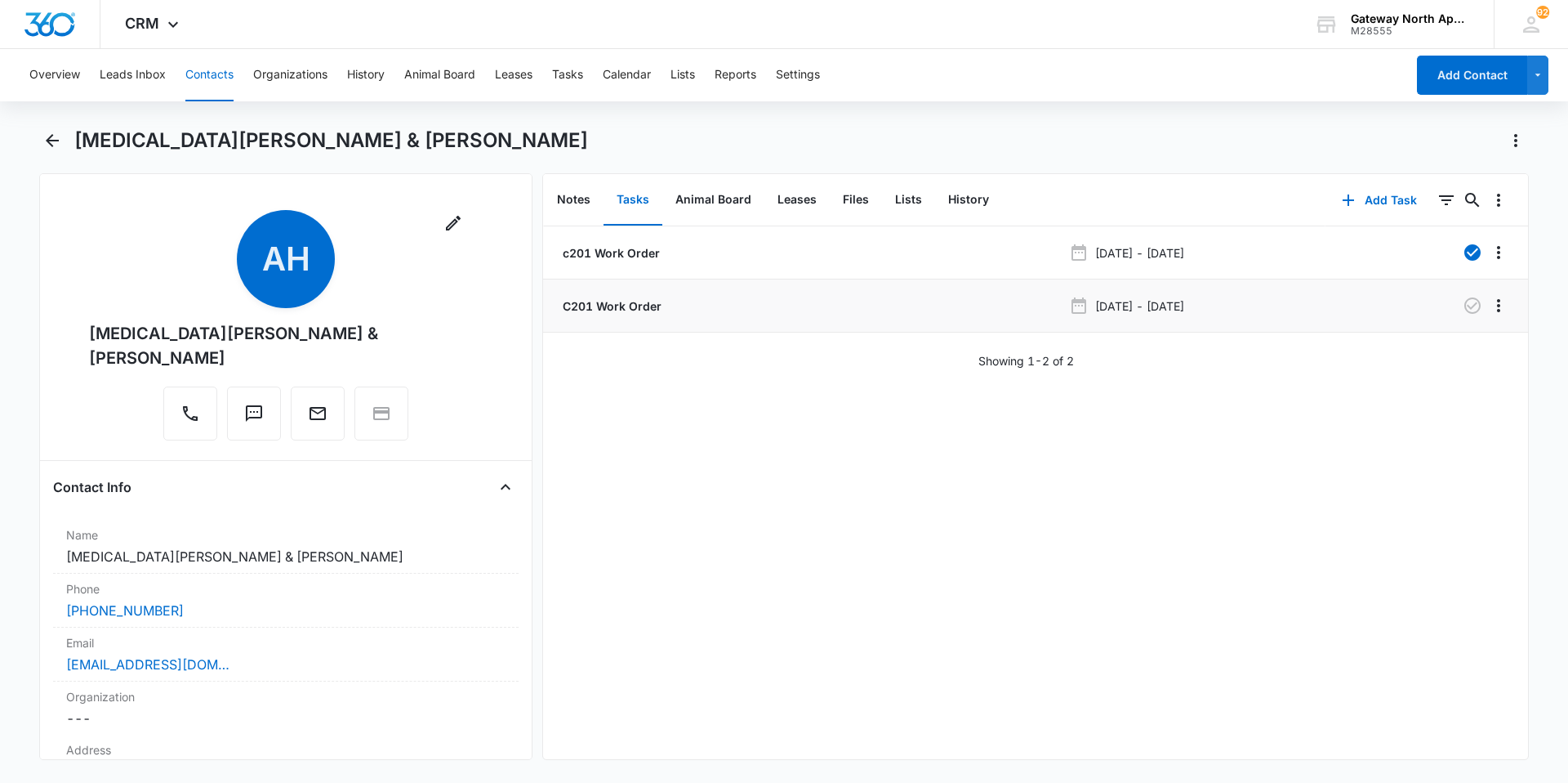
click at [634, 305] on p "C201 Work Order" at bounding box center [611, 306] width 102 height 17
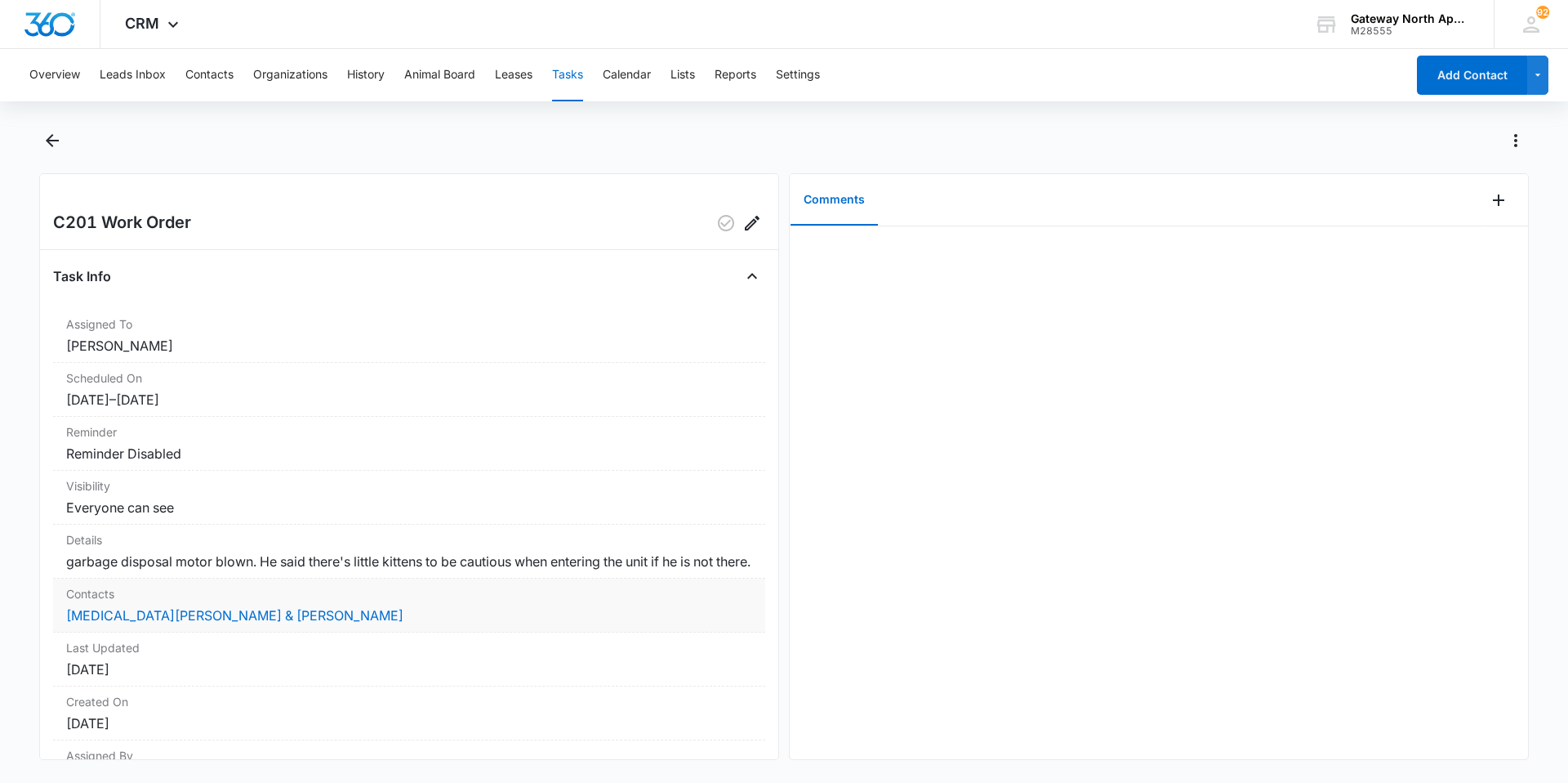
scroll to position [134, 0]
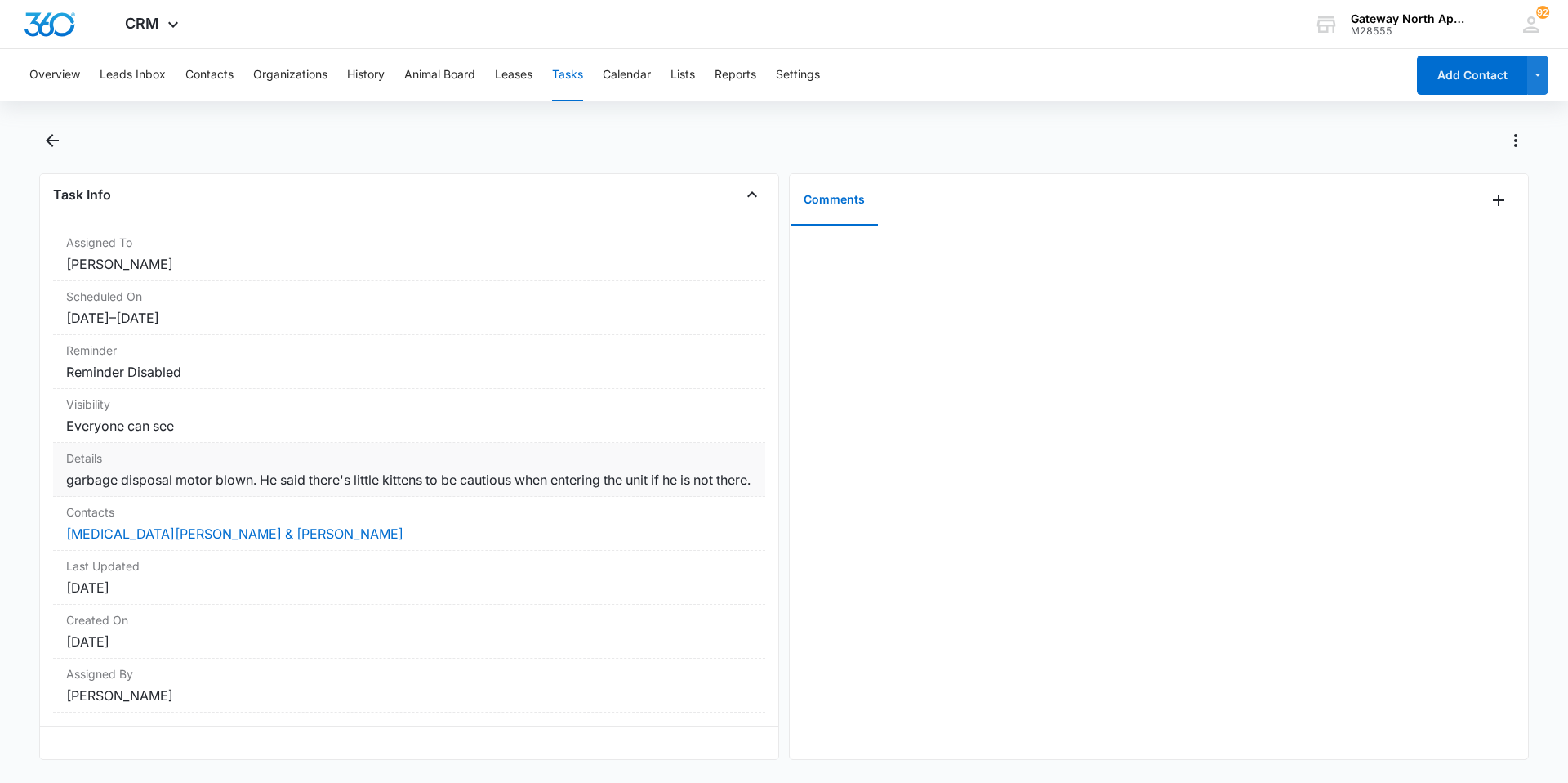
click at [303, 470] on dd "garbage disposal motor blown. He said there's little kittens to be cautious whe…" at bounding box center [409, 480] width 686 height 20
click at [418, 470] on dd "garbage disposal motor blown. He said there's little kittens to be cautious whe…" at bounding box center [409, 480] width 686 height 20
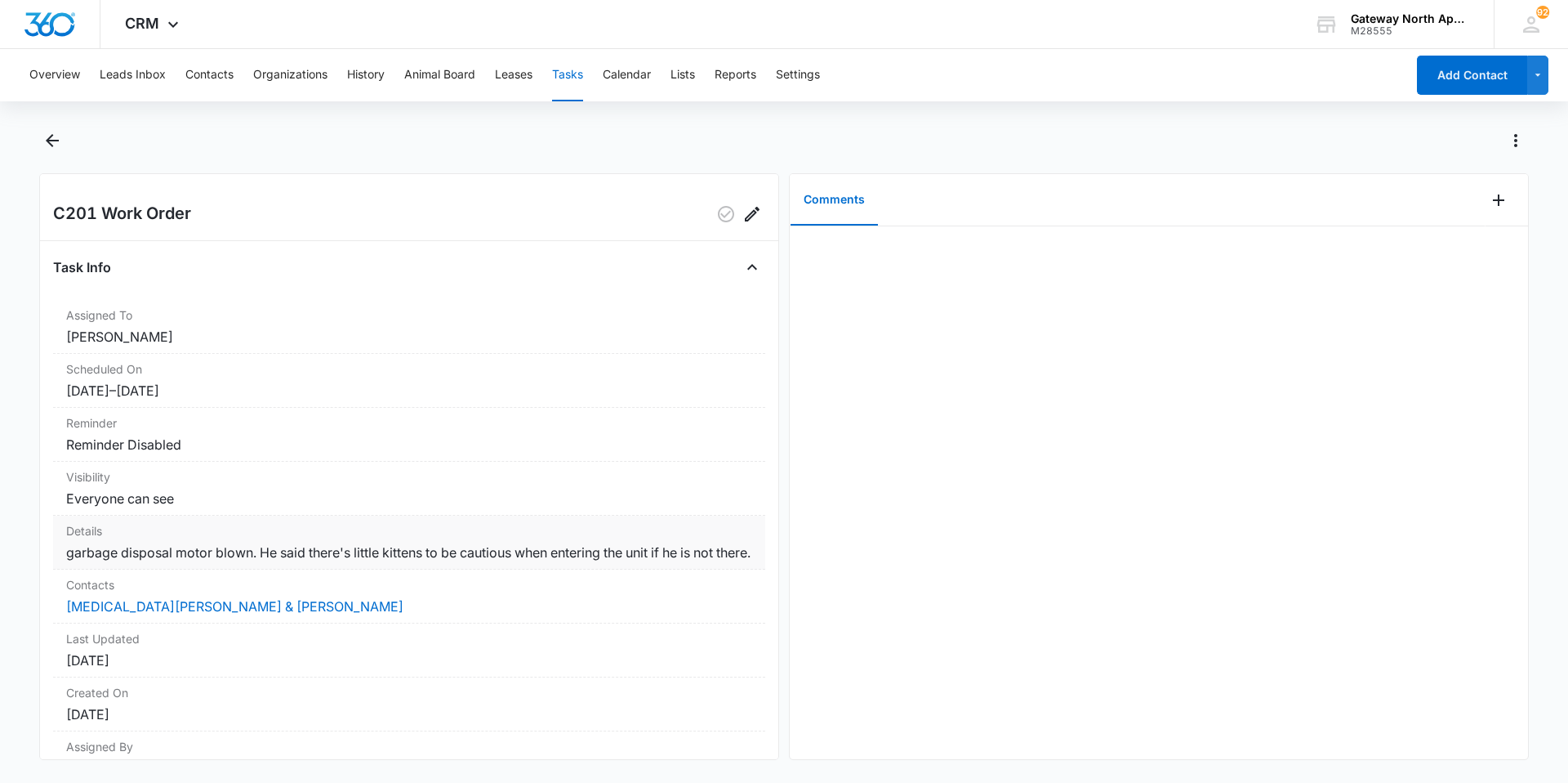
scroll to position [0, 0]
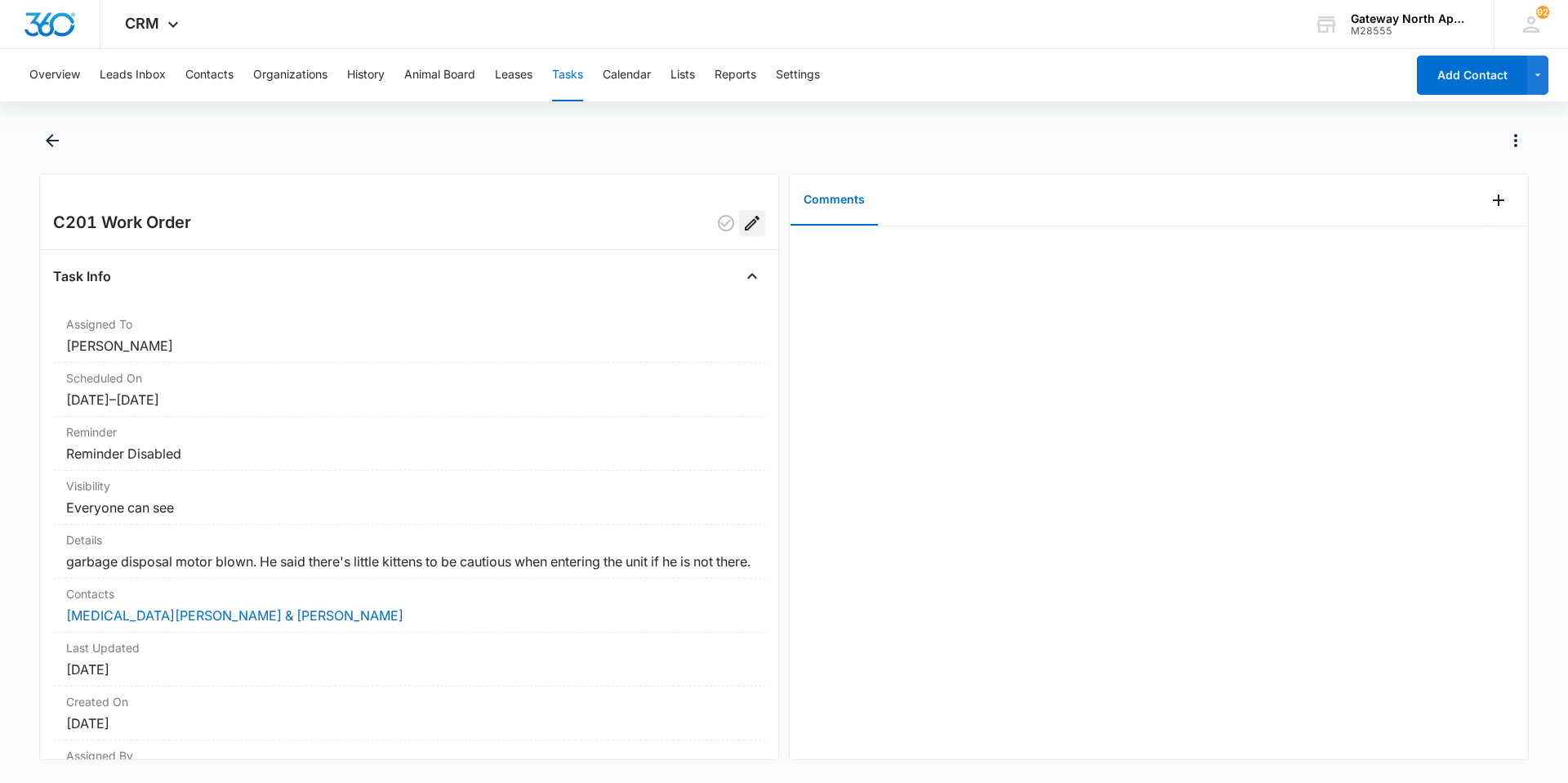
click at [749, 224] on icon "Edit" at bounding box center [752, 223] width 20 height 20
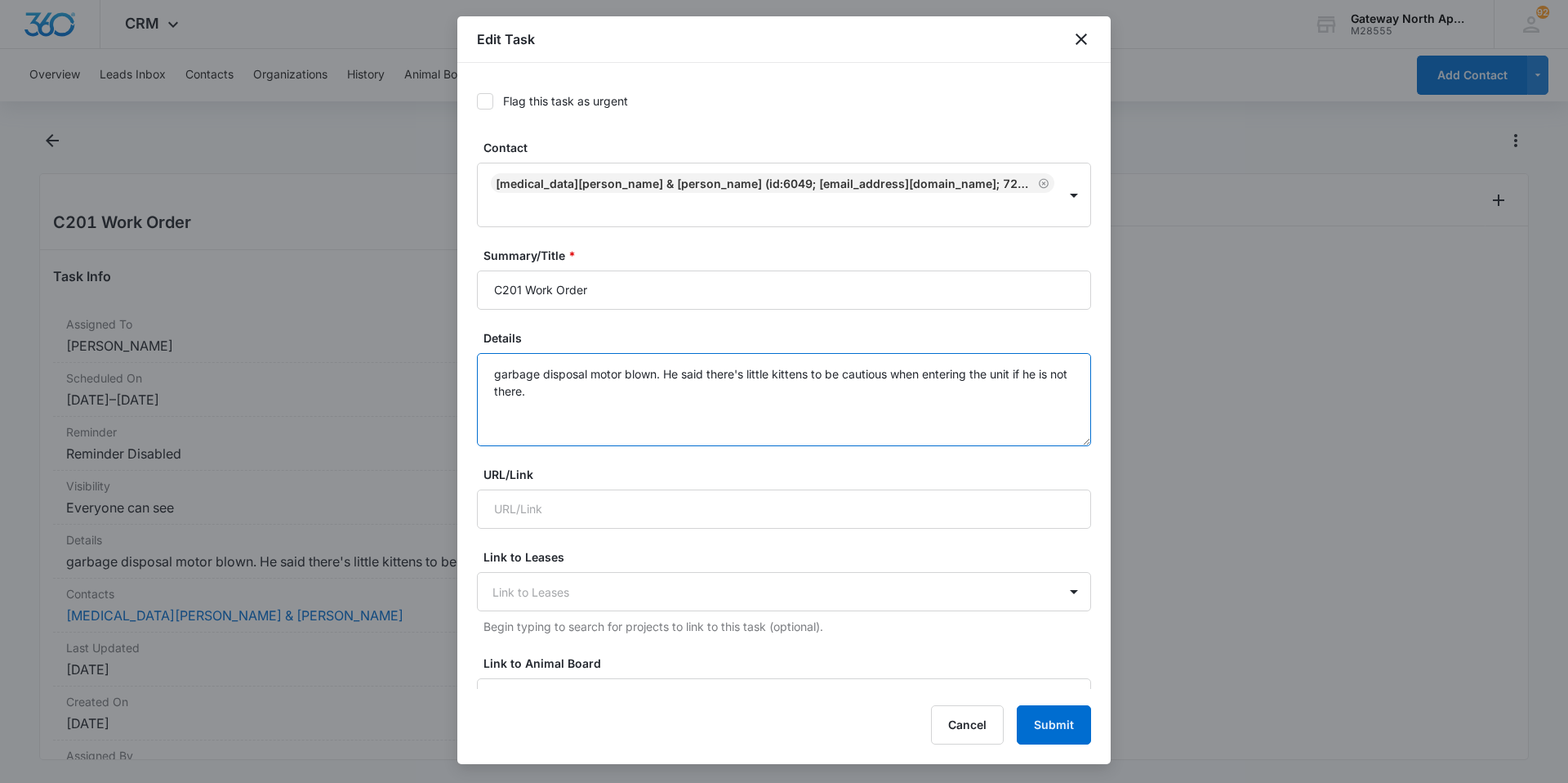
click at [745, 382] on textarea "garbage disposal motor blown. He said there's little kittens to be cautious whe…" at bounding box center [784, 399] width 615 height 93
click at [684, 379] on textarea "garbage disposal motor blown. He said there's little kittens to be cautious whe…" at bounding box center [784, 399] width 615 height 93
click at [647, 367] on textarea "garbage disposal motor blown. He said there's little kittens to be cautious whe…" at bounding box center [784, 399] width 615 height 93
click at [618, 385] on textarea "garbage disposal motor blown. He said there's little kittens to be cautious whe…" at bounding box center [784, 399] width 615 height 93
click at [618, 384] on textarea "garbage disposal motor blown. He said there's little kittens to be cautious whe…" at bounding box center [784, 399] width 615 height 93
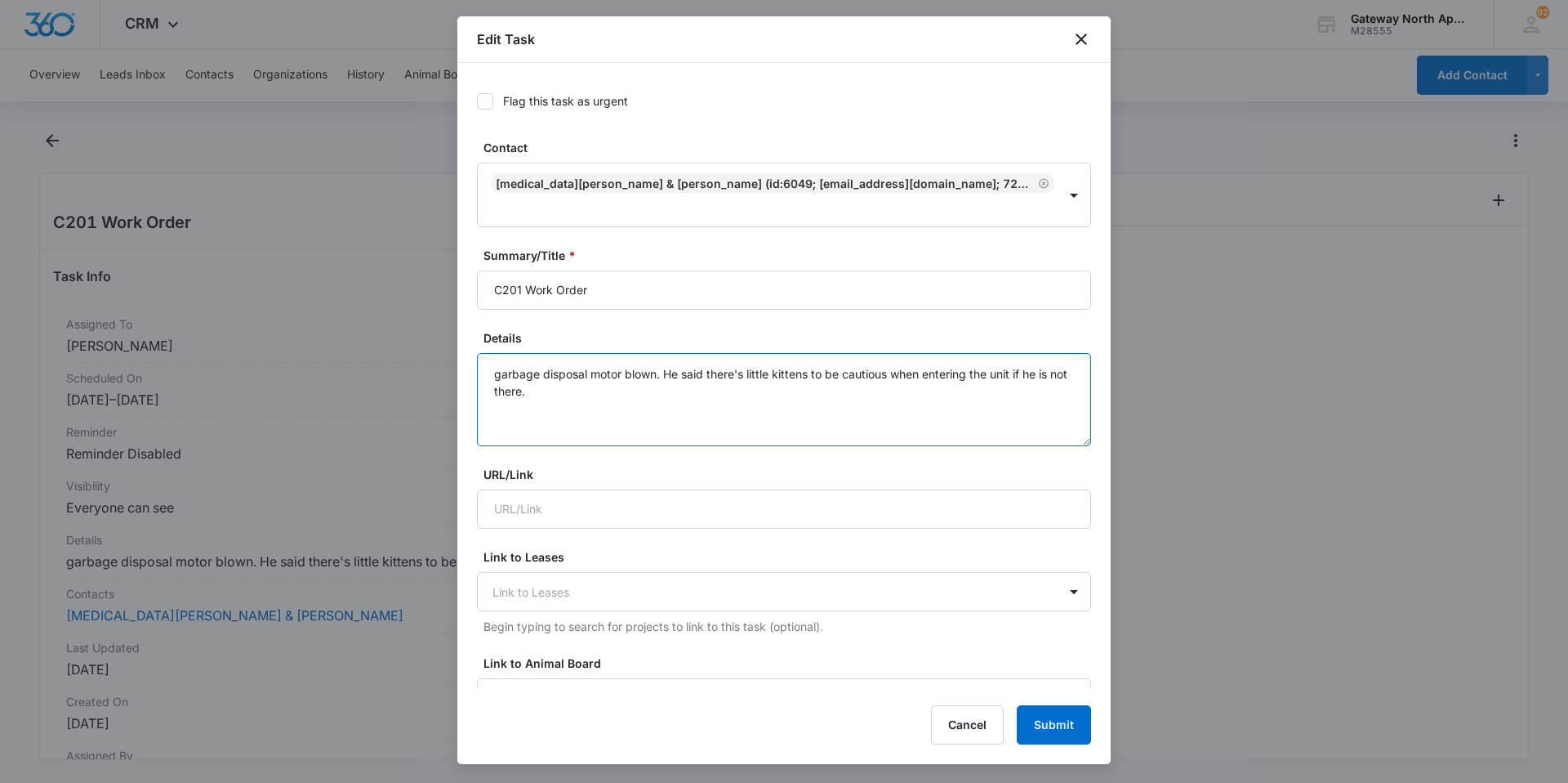
click at [615, 376] on textarea "garbage disposal motor blown. He said there's little kittens to be cautious whe…" at bounding box center [784, 399] width 615 height 93
click at [577, 363] on textarea "garbage disposal motor blown. He said there's little kittens to be cautious whe…" at bounding box center [784, 399] width 615 height 93
click at [756, 375] on textarea "garbage disposal motor blown. He said there's little kittens to be cautious whe…" at bounding box center [784, 399] width 615 height 93
type textarea "garbage disposal motor blown. He said there's little kittens to be cautious whe…"
click at [1074, 723] on button "Submit" at bounding box center [1054, 724] width 75 height 39
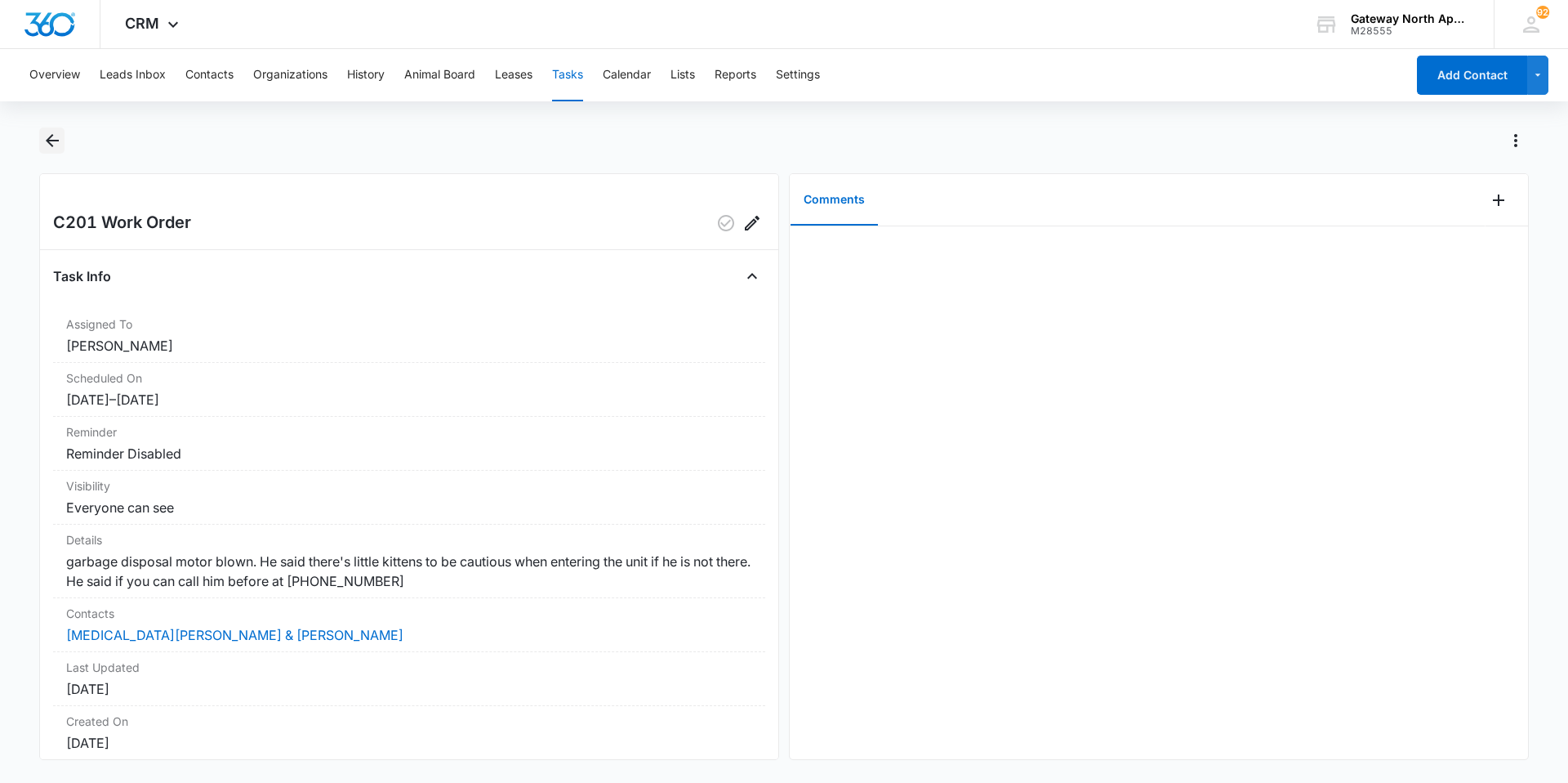
click at [62, 143] on icon "Back" at bounding box center [52, 140] width 20 height 20
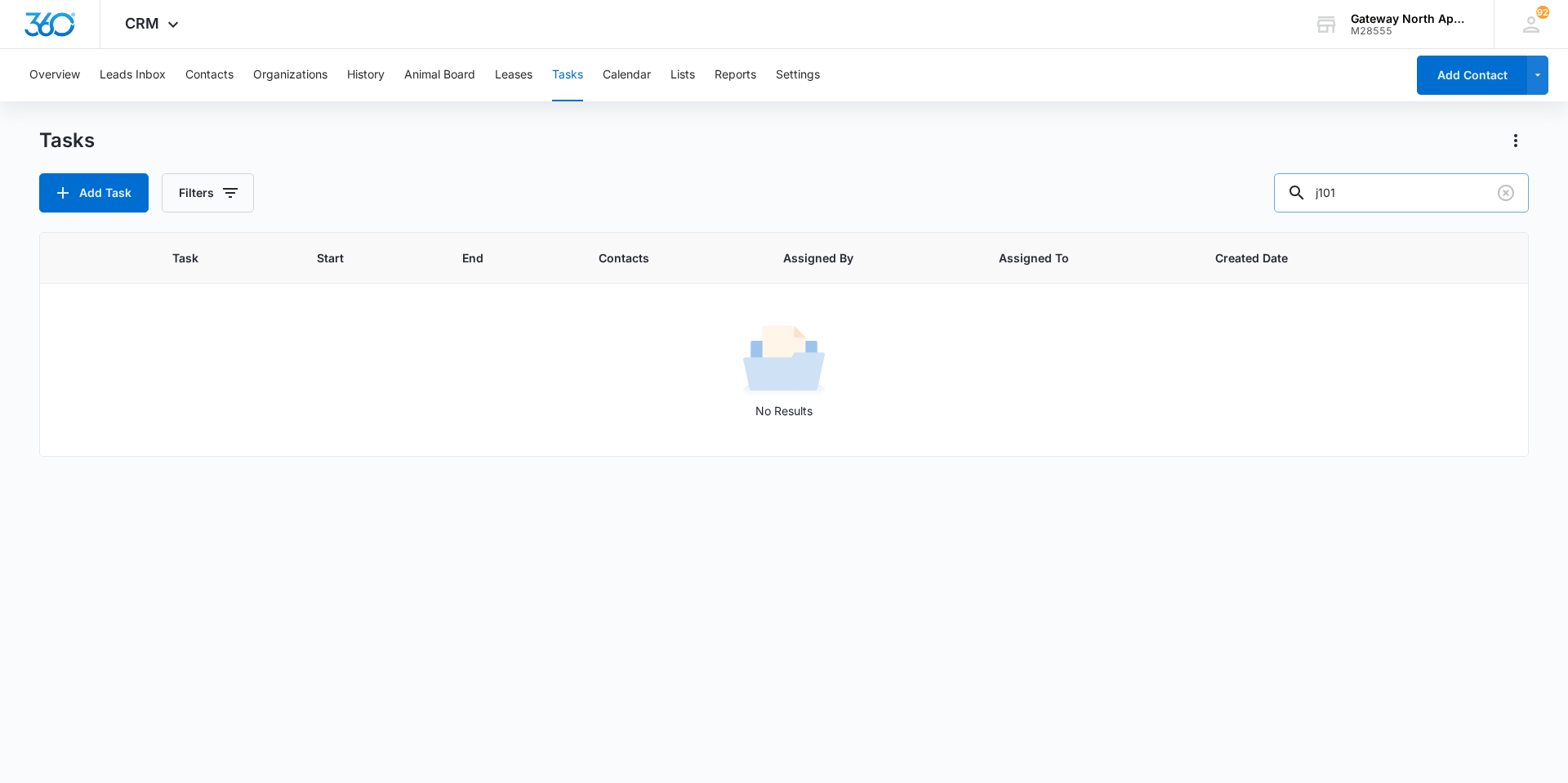
click at [1430, 196] on input "j101" at bounding box center [1402, 192] width 255 height 39
type input "j"
type input "f102"
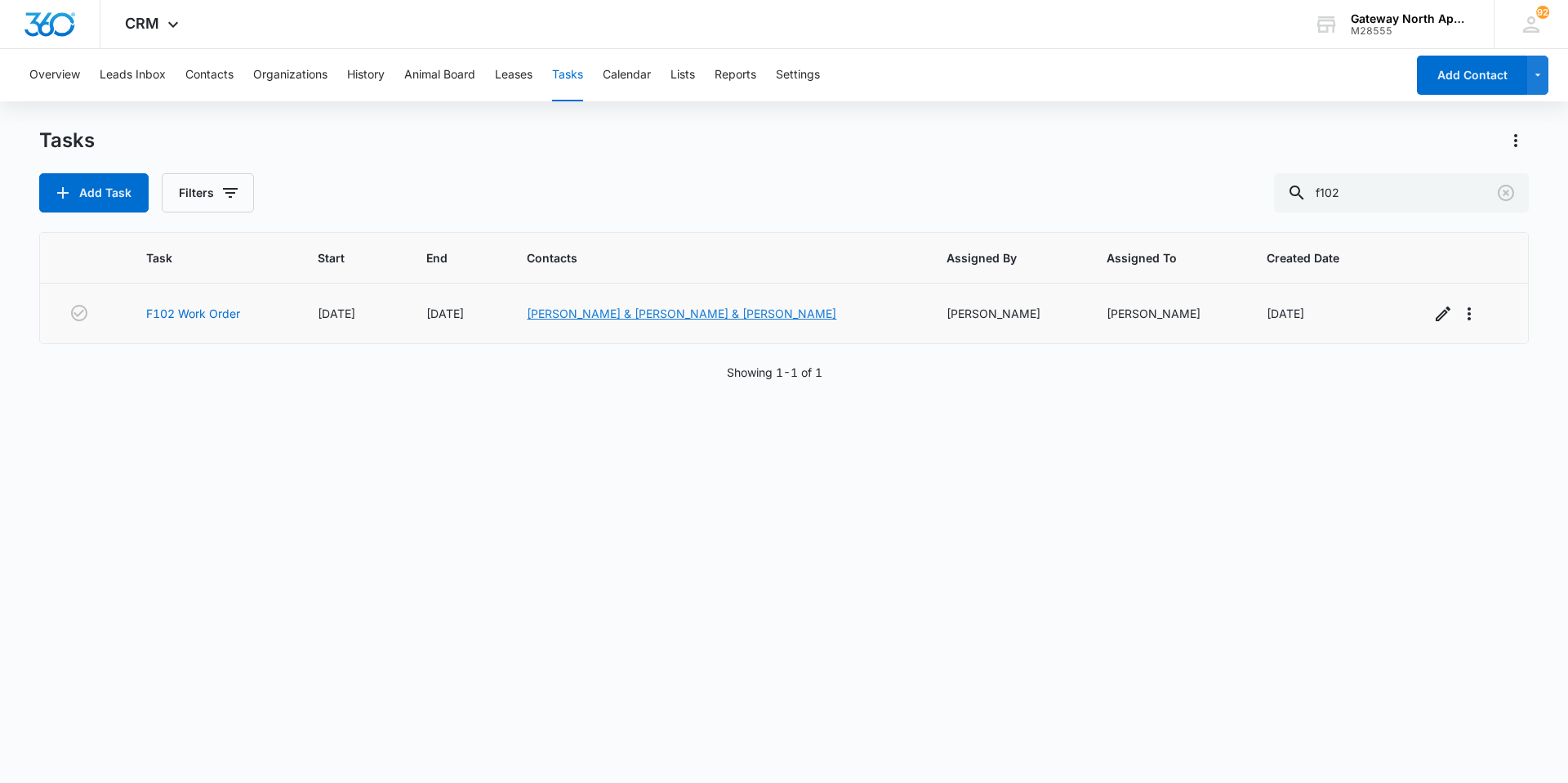
click at [661, 311] on link "[PERSON_NAME] & [PERSON_NAME] & [PERSON_NAME]" at bounding box center [681, 313] width 309 height 14
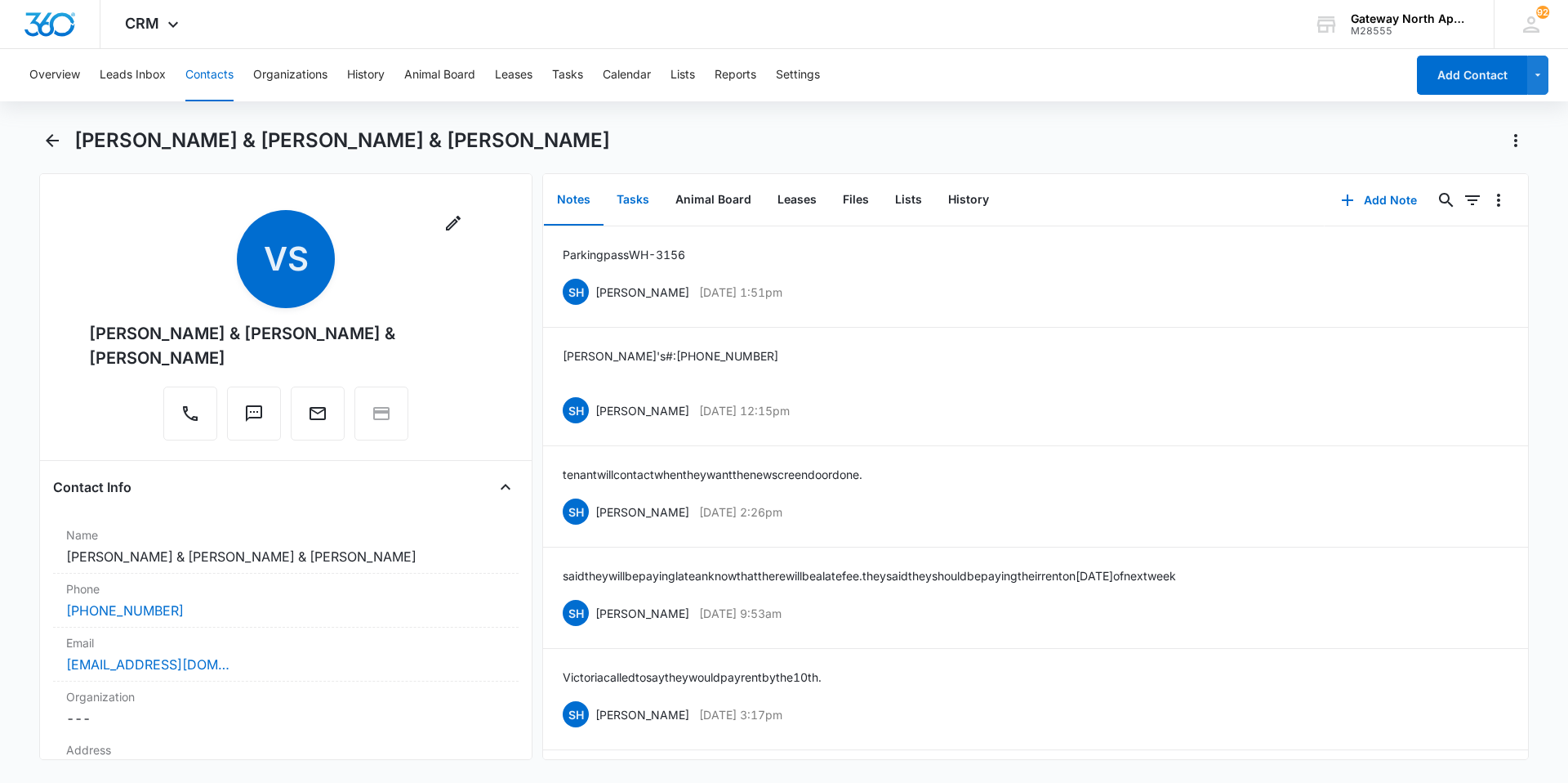
click at [630, 199] on button "Tasks" at bounding box center [633, 200] width 59 height 50
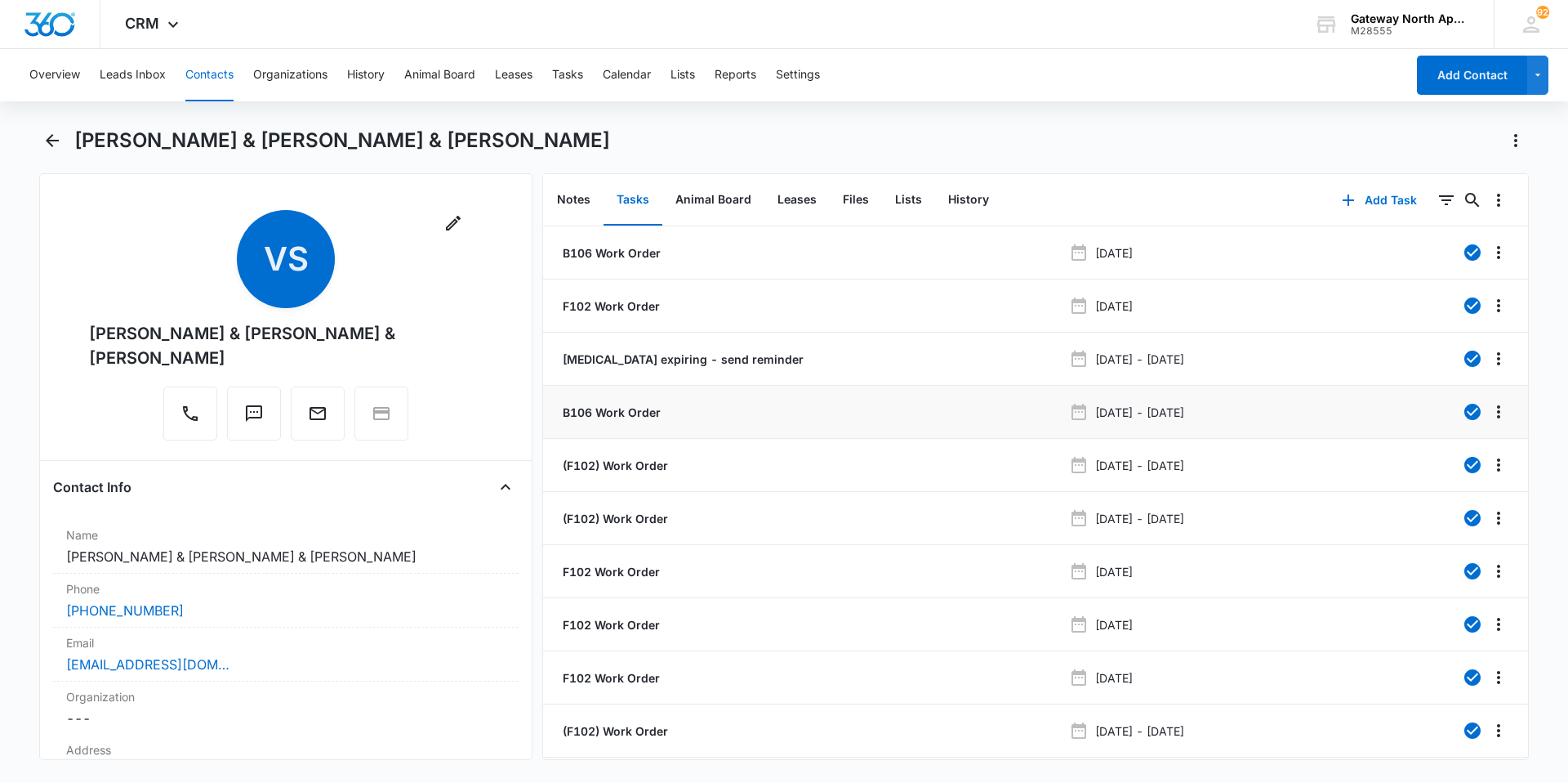
scroll to position [62, 0]
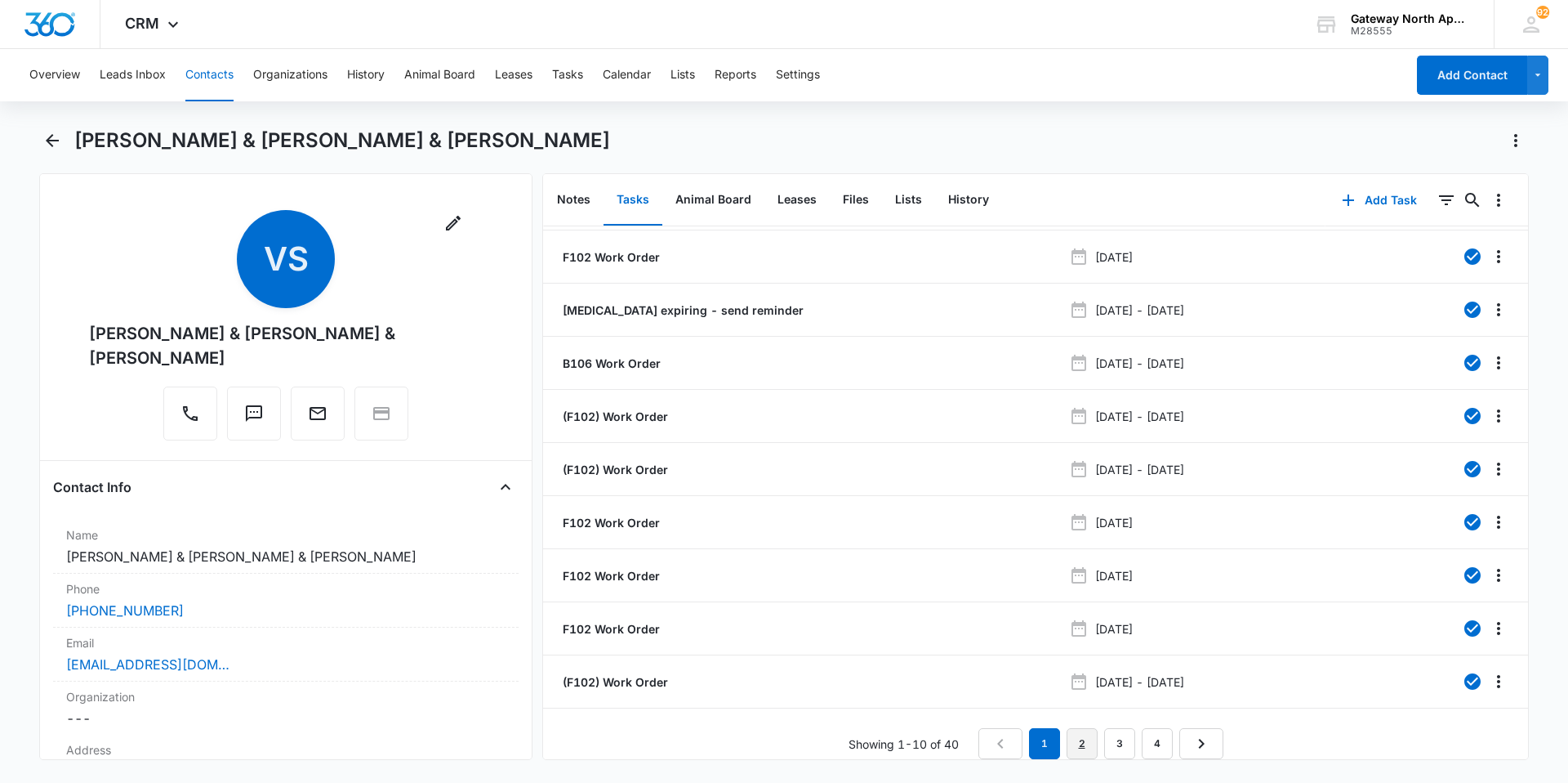
click at [1086, 732] on link "2" at bounding box center [1083, 744] width 31 height 31
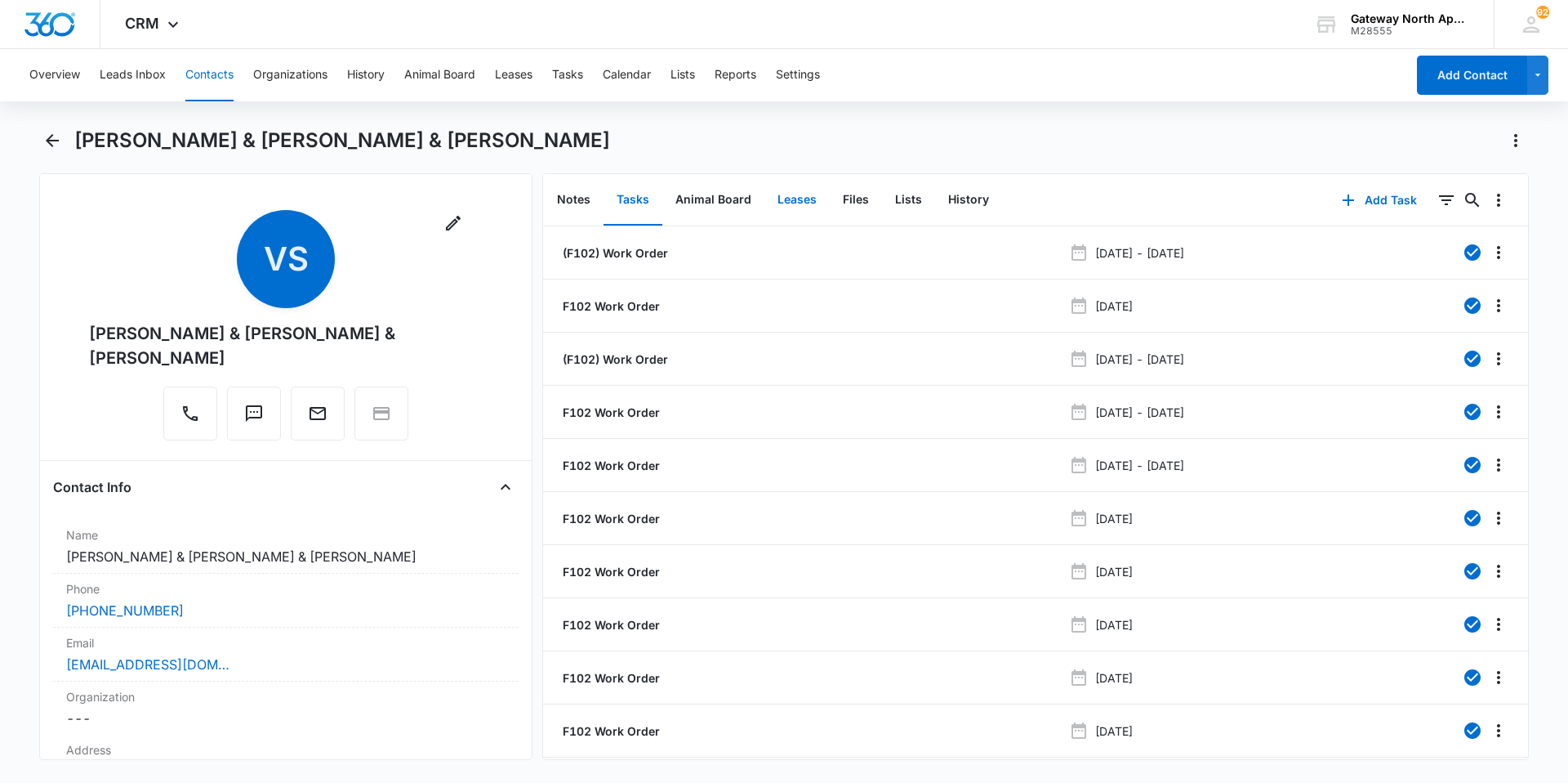
click at [800, 192] on button "Leases" at bounding box center [797, 200] width 65 height 50
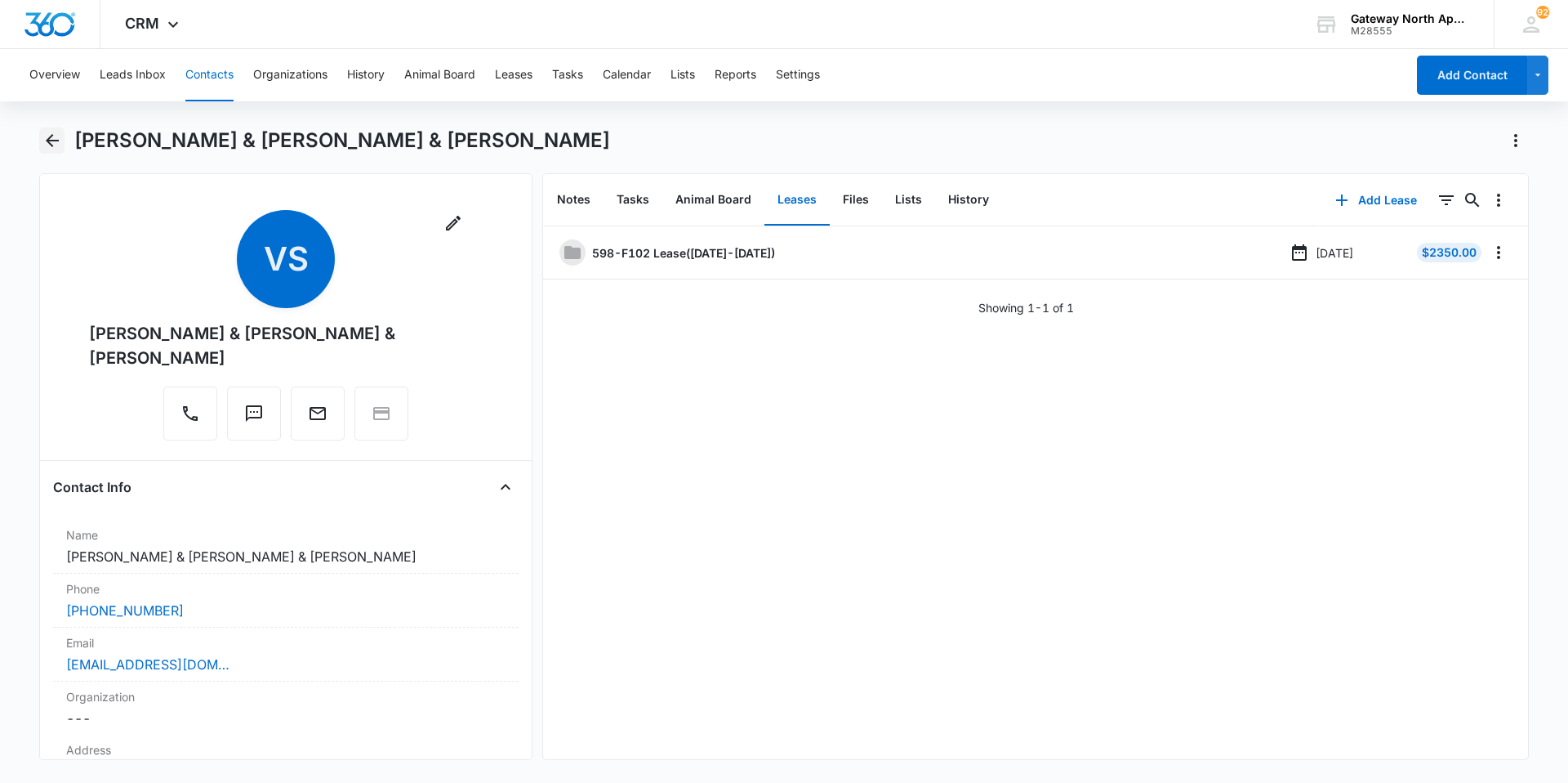
click at [54, 139] on icon "Back" at bounding box center [52, 140] width 20 height 20
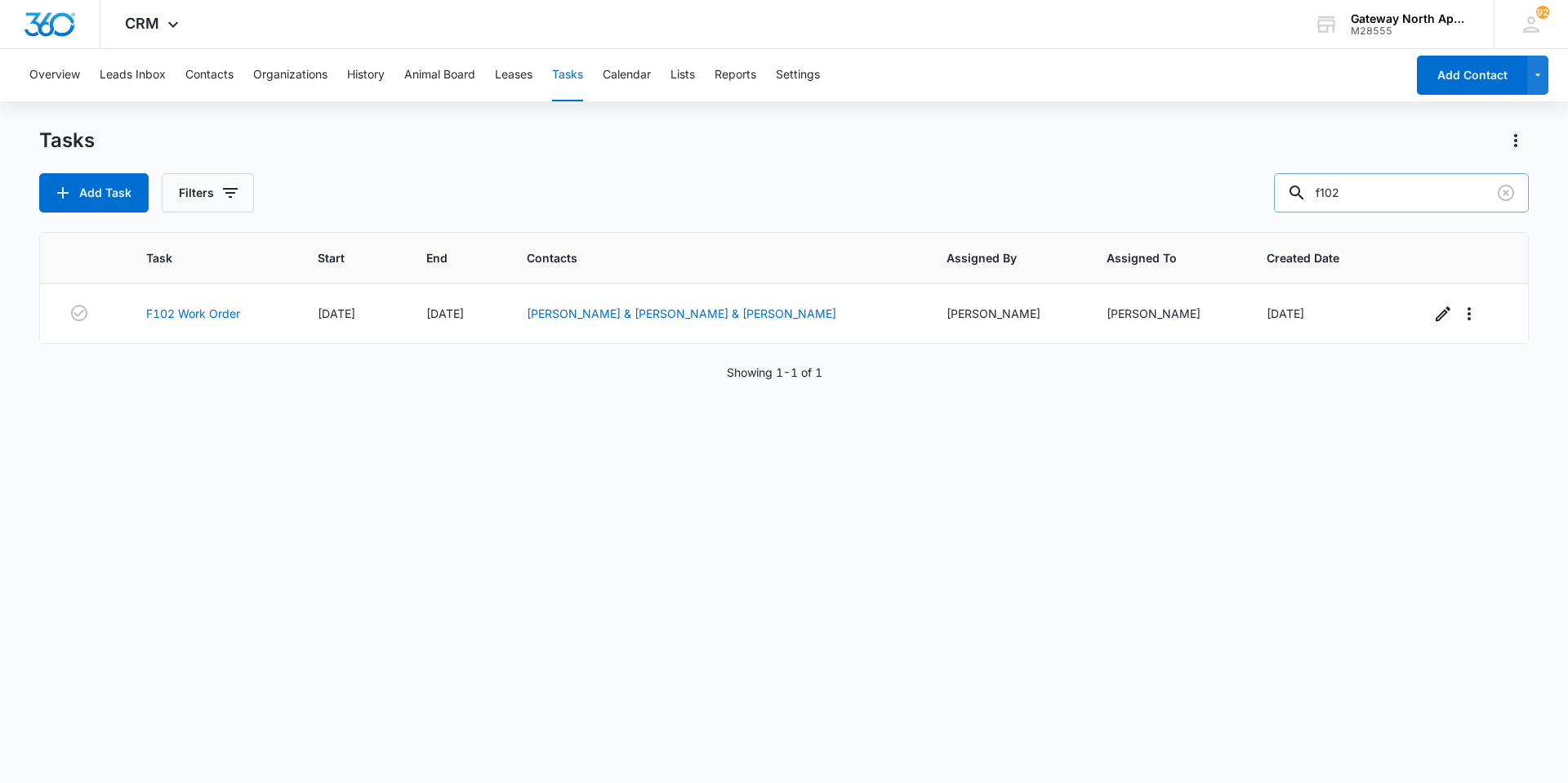
click at [1427, 190] on input "f102" at bounding box center [1402, 192] width 255 height 39
type input "f"
type input "b304"
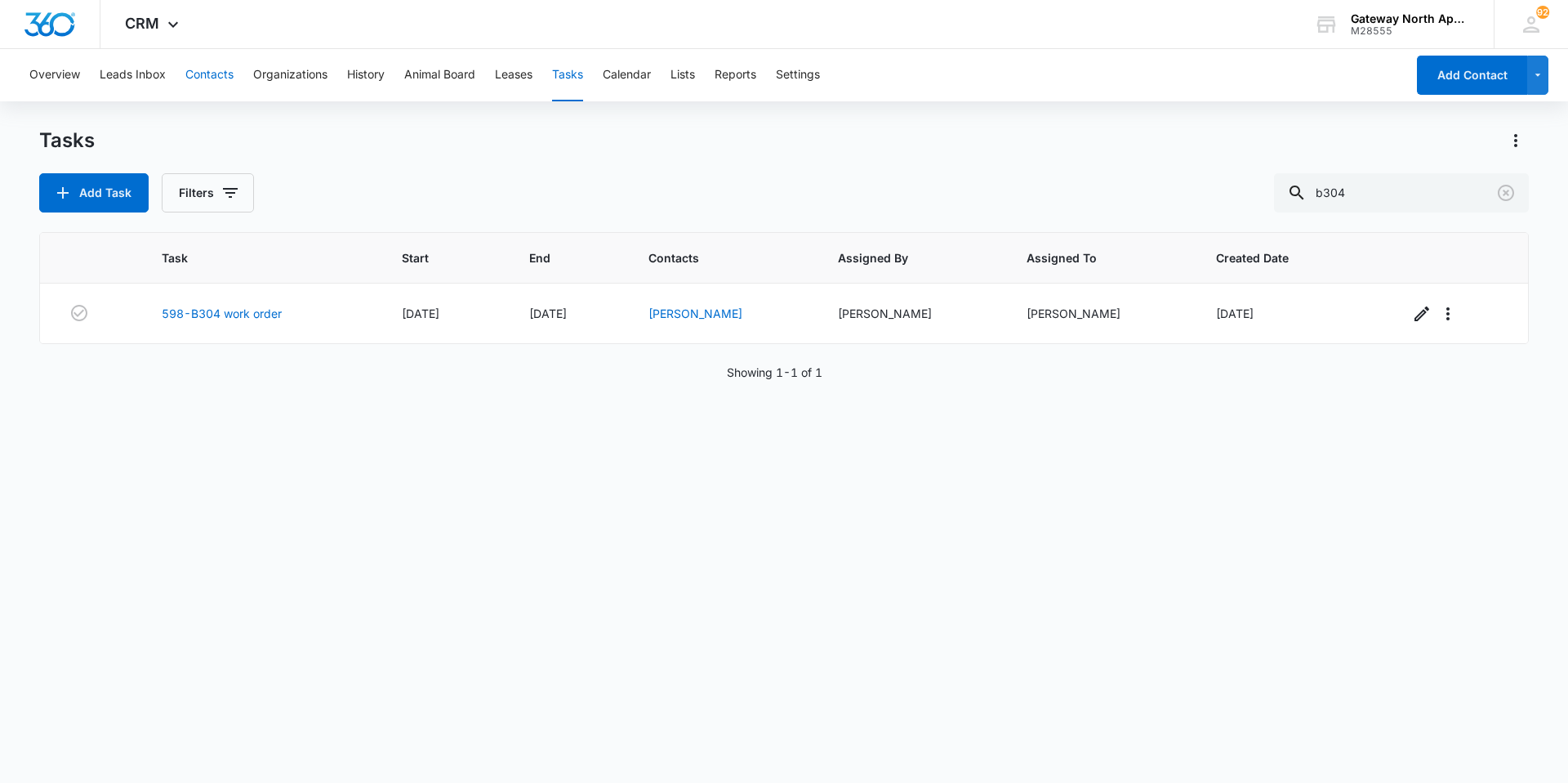
click at [214, 71] on button "Contacts" at bounding box center [210, 75] width 49 height 52
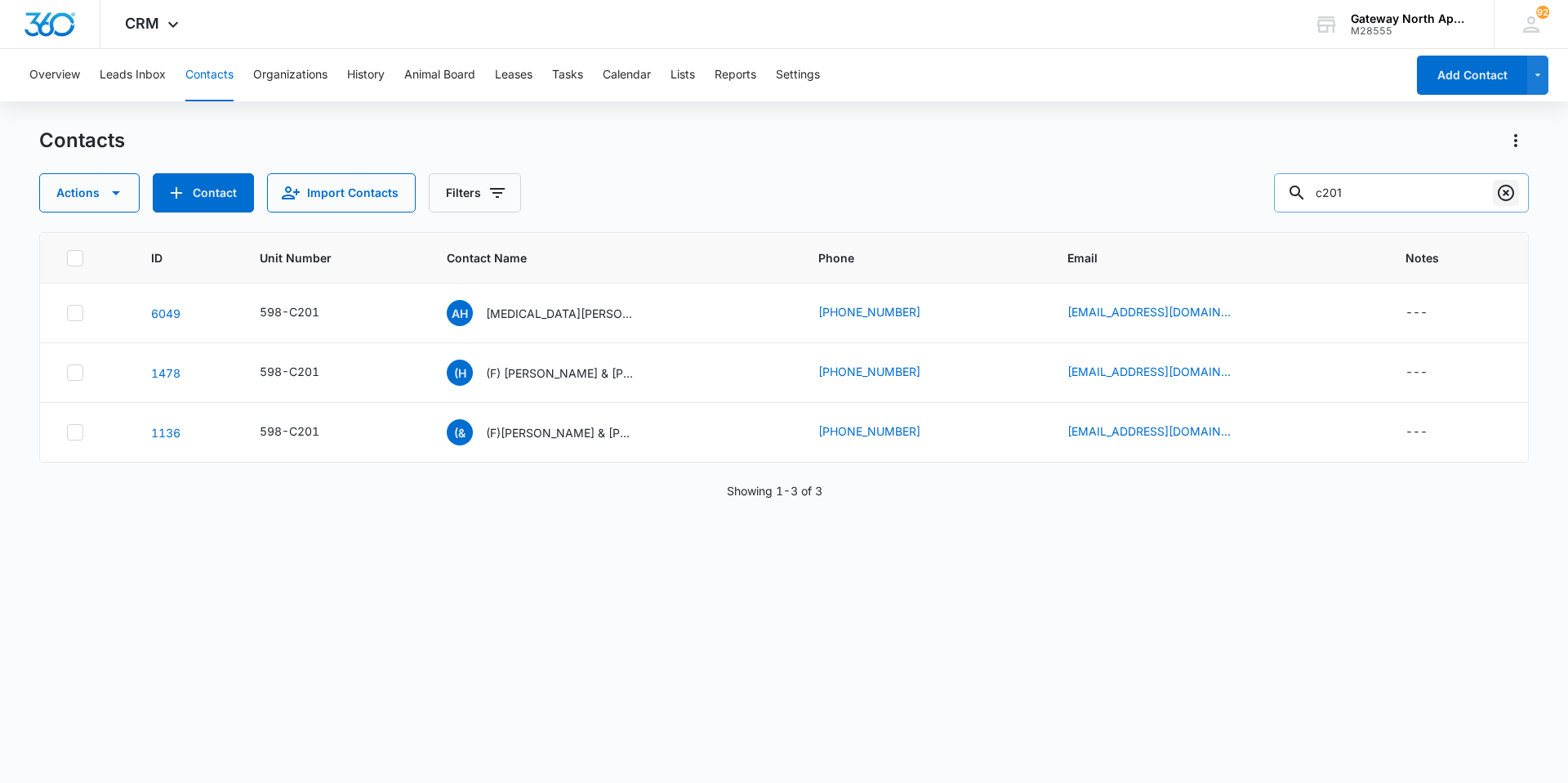
click at [1509, 199] on icon "Clear" at bounding box center [1506, 192] width 20 height 20
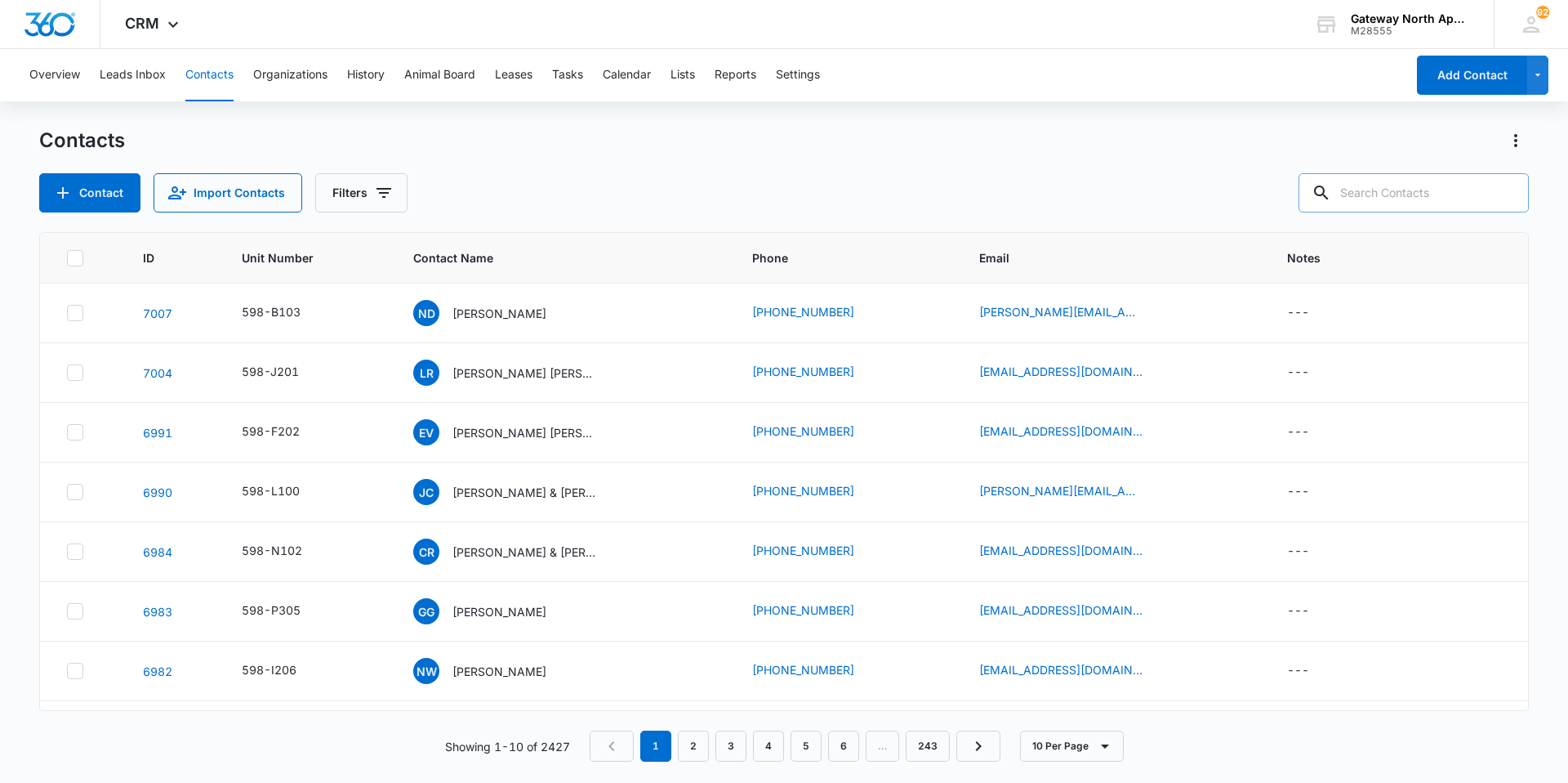
click at [1456, 199] on input "text" at bounding box center [1414, 192] width 231 height 39
type input "B304"
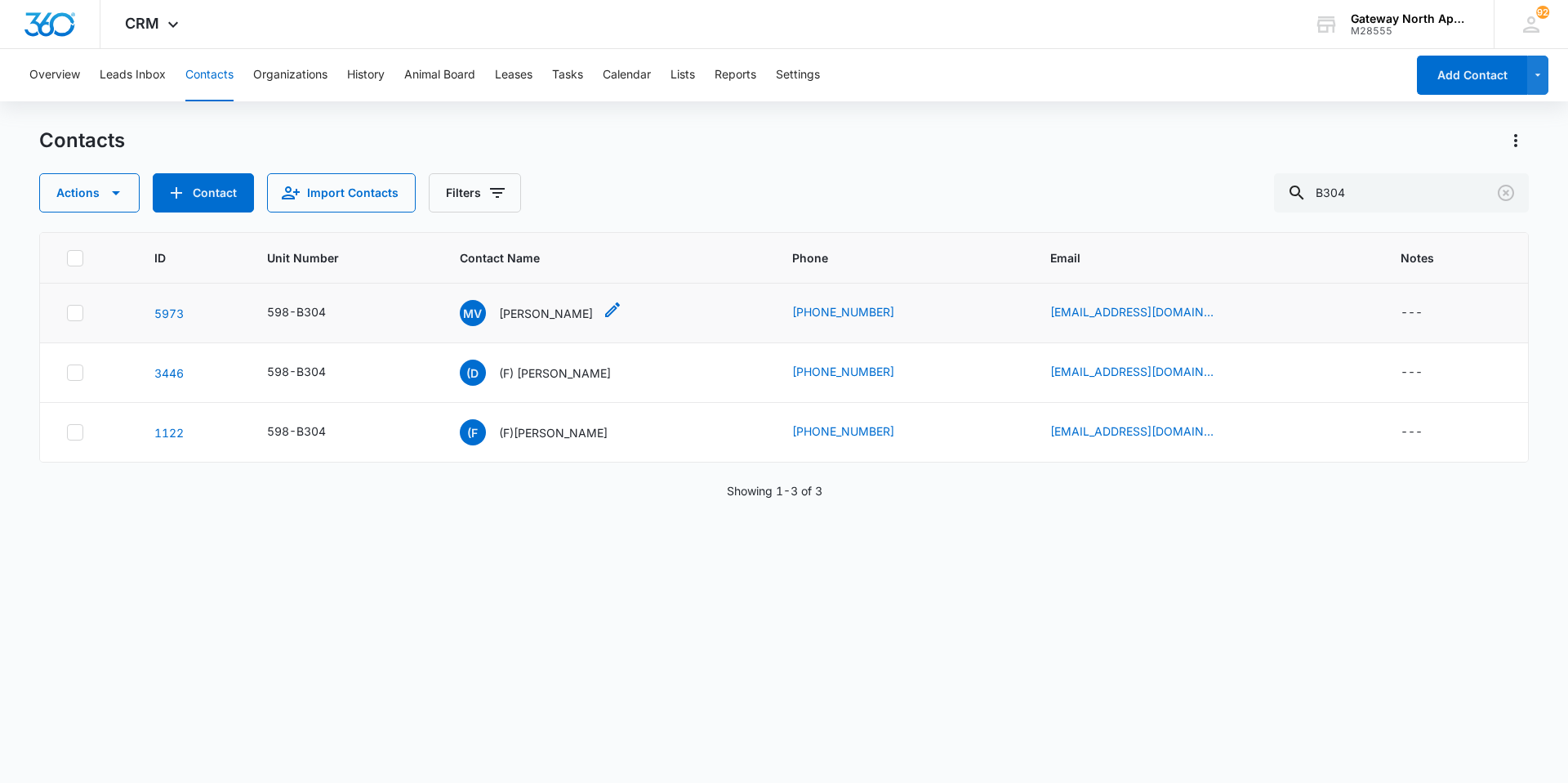
click at [622, 308] on icon "Contact Name - Matthew Van Hemert - Select to Edit Field" at bounding box center [613, 310] width 20 height 20
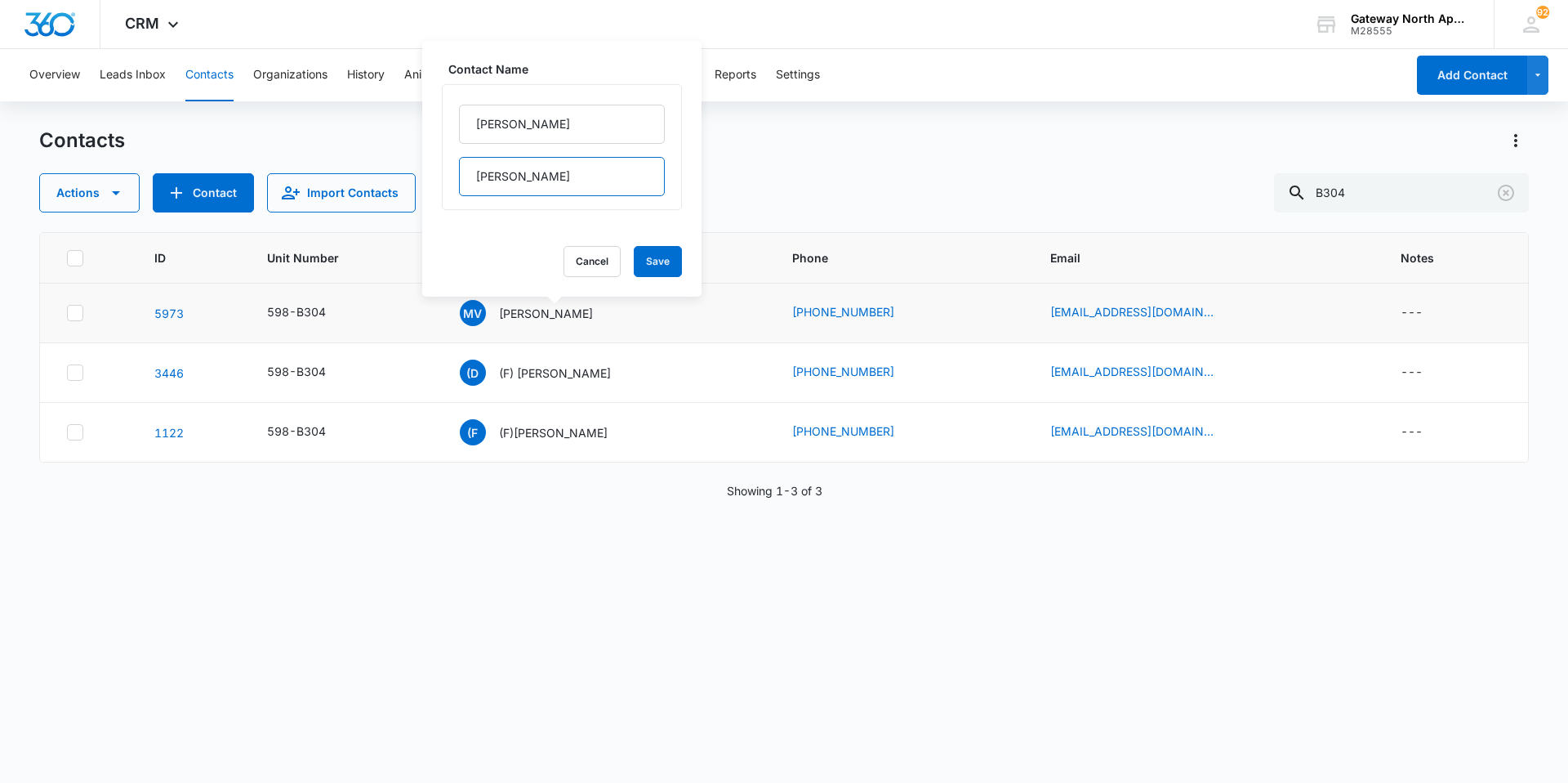
drag, startPoint x: 582, startPoint y: 178, endPoint x: 474, endPoint y: 182, distance: 108.1
click at [474, 182] on input "[PERSON_NAME]" at bounding box center [562, 176] width 205 height 39
drag, startPoint x: 546, startPoint y: 127, endPoint x: 502, endPoint y: 217, distance: 100.2
click at [461, 235] on div "Contact Name [PERSON_NAME] Cancel Save" at bounding box center [562, 168] width 279 height 256
click at [550, 126] on input "[PERSON_NAME]" at bounding box center [562, 124] width 205 height 39
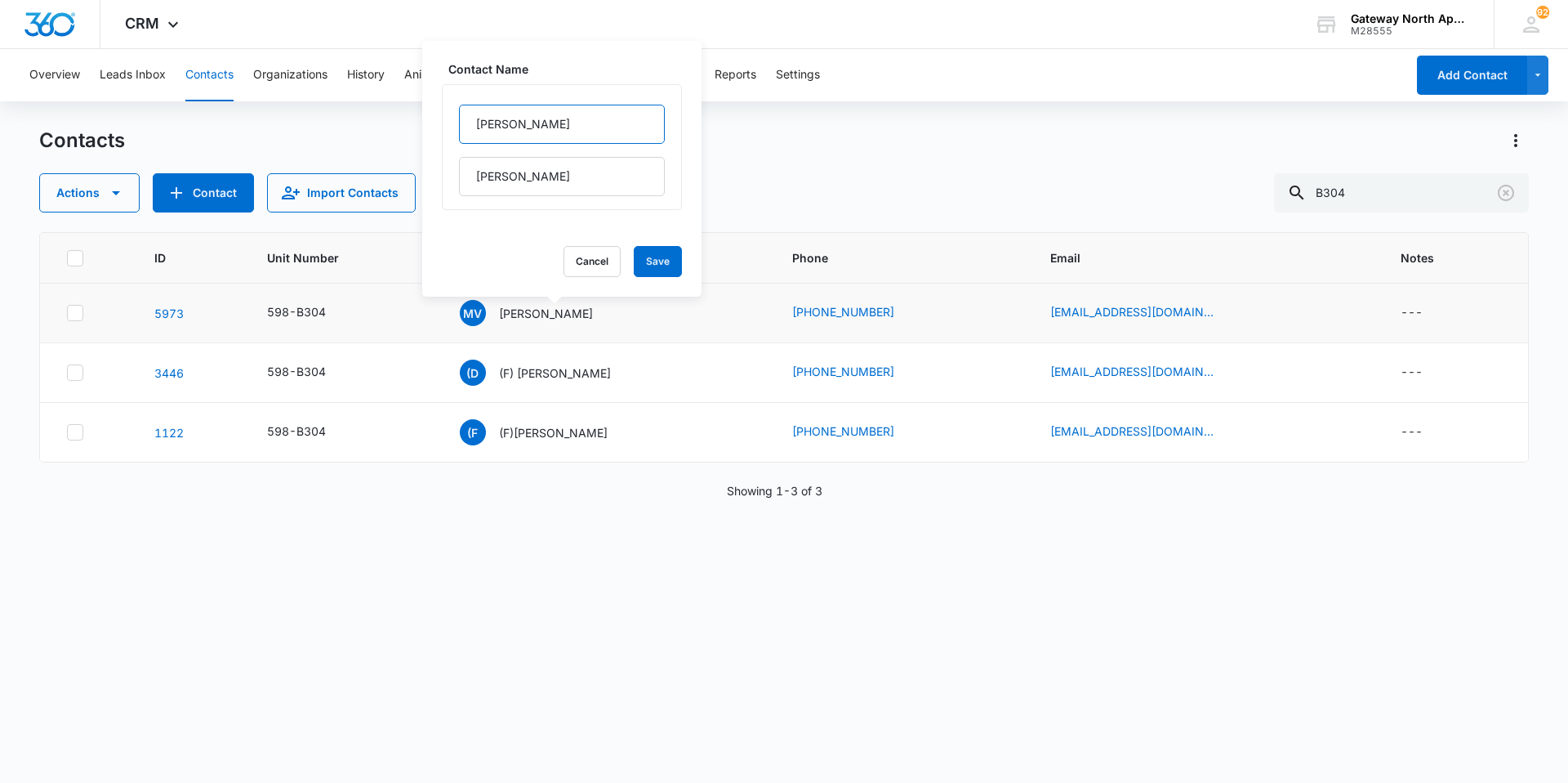
paste input "[PERSON_NAME]"
type input "[PERSON_NAME] &"
click at [473, 175] on input "[PERSON_NAME]" at bounding box center [562, 176] width 205 height 39
type input "[PERSON_NAME]"
click at [649, 256] on button "Save" at bounding box center [658, 262] width 49 height 31
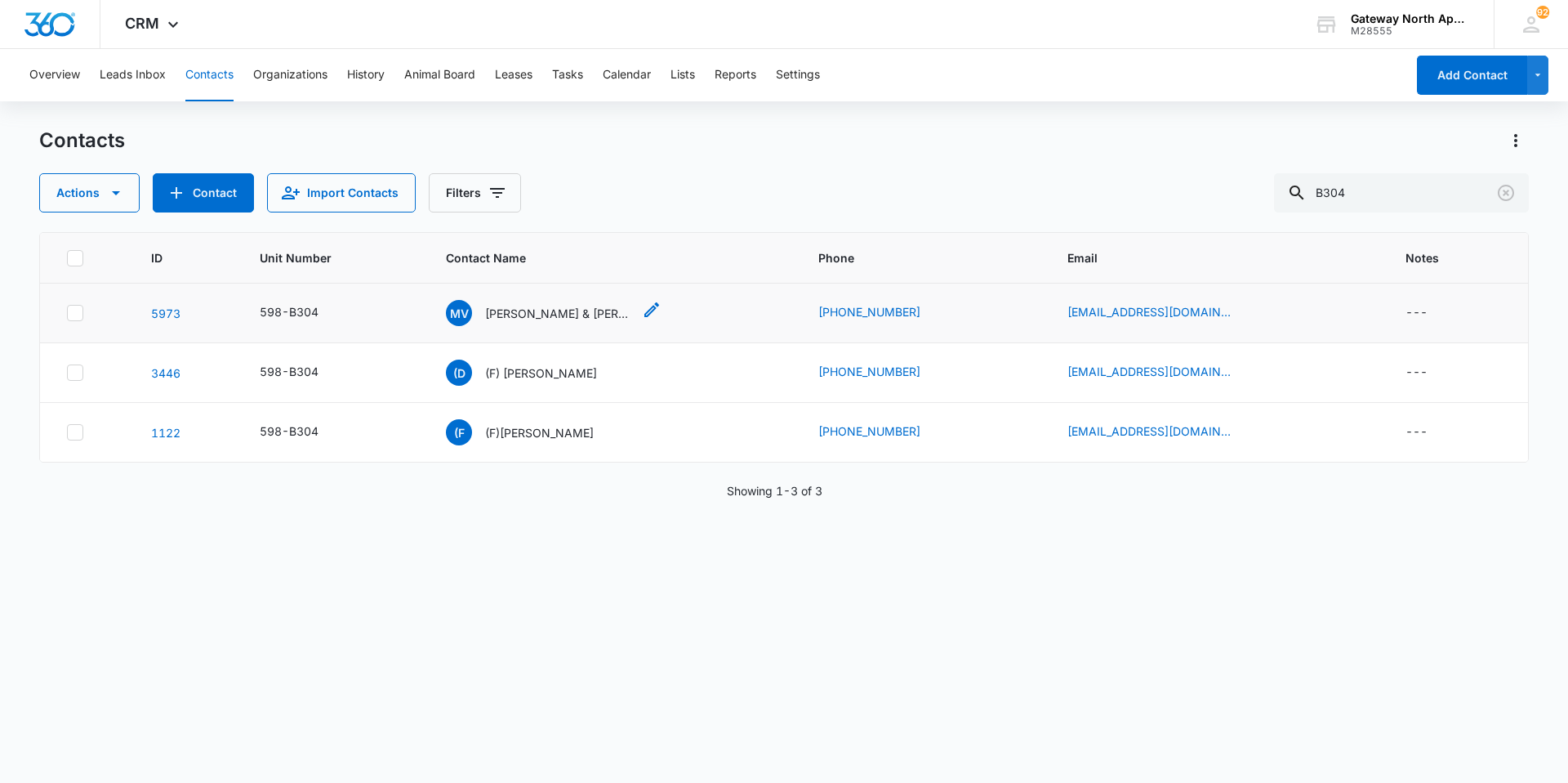
click at [509, 313] on p "[PERSON_NAME] & [PERSON_NAME]" at bounding box center [559, 314] width 147 height 17
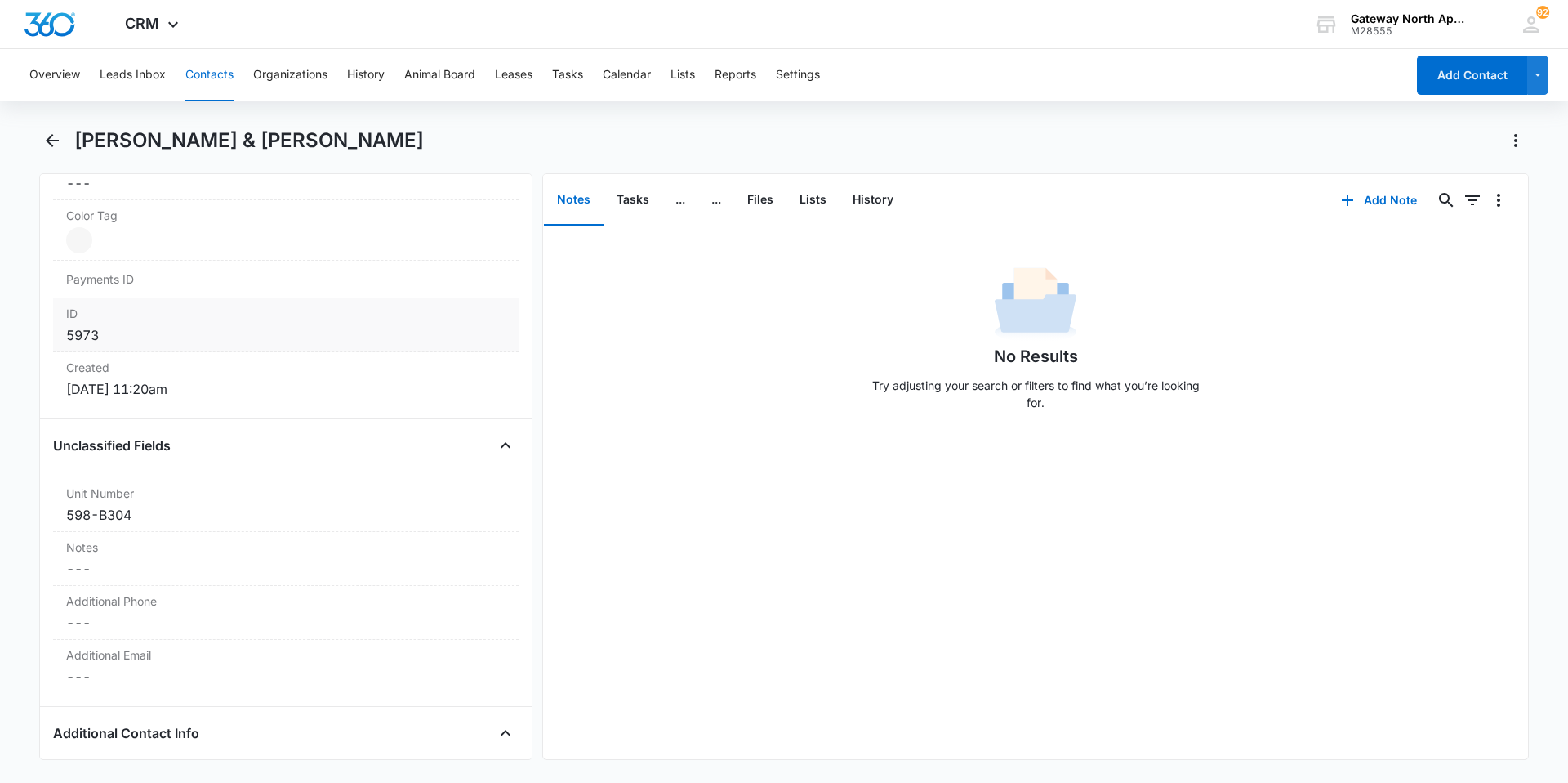
scroll to position [981, 0]
click at [196, 595] on label "Additional Phone" at bounding box center [285, 600] width 439 height 17
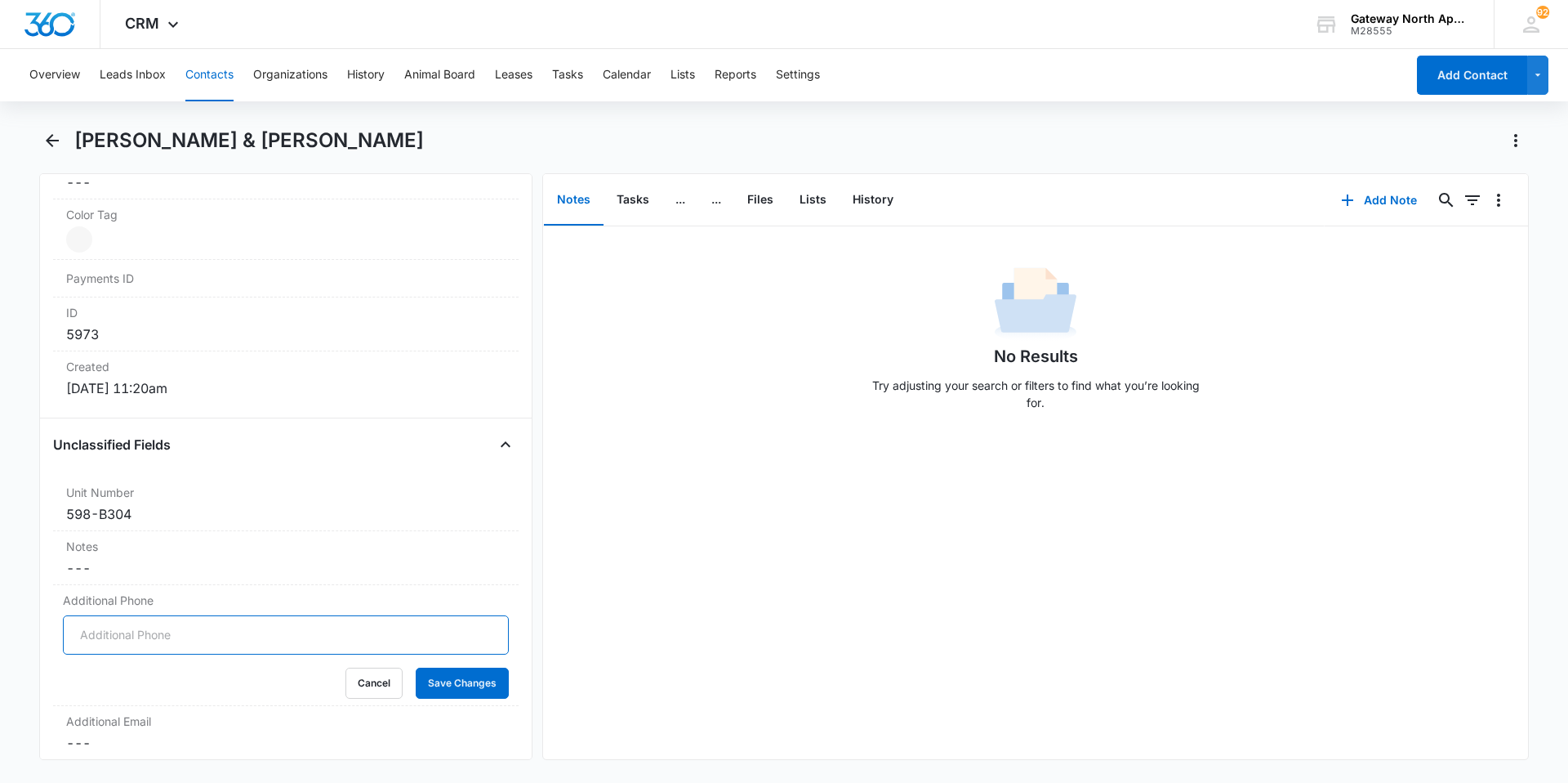
click at [217, 626] on input "Additional Phone" at bounding box center [286, 635] width 446 height 39
type input "[PHONE_NUMBER]"
click at [435, 683] on button "Save Changes" at bounding box center [462, 683] width 93 height 31
